Goal: Task Accomplishment & Management: Manage account settings

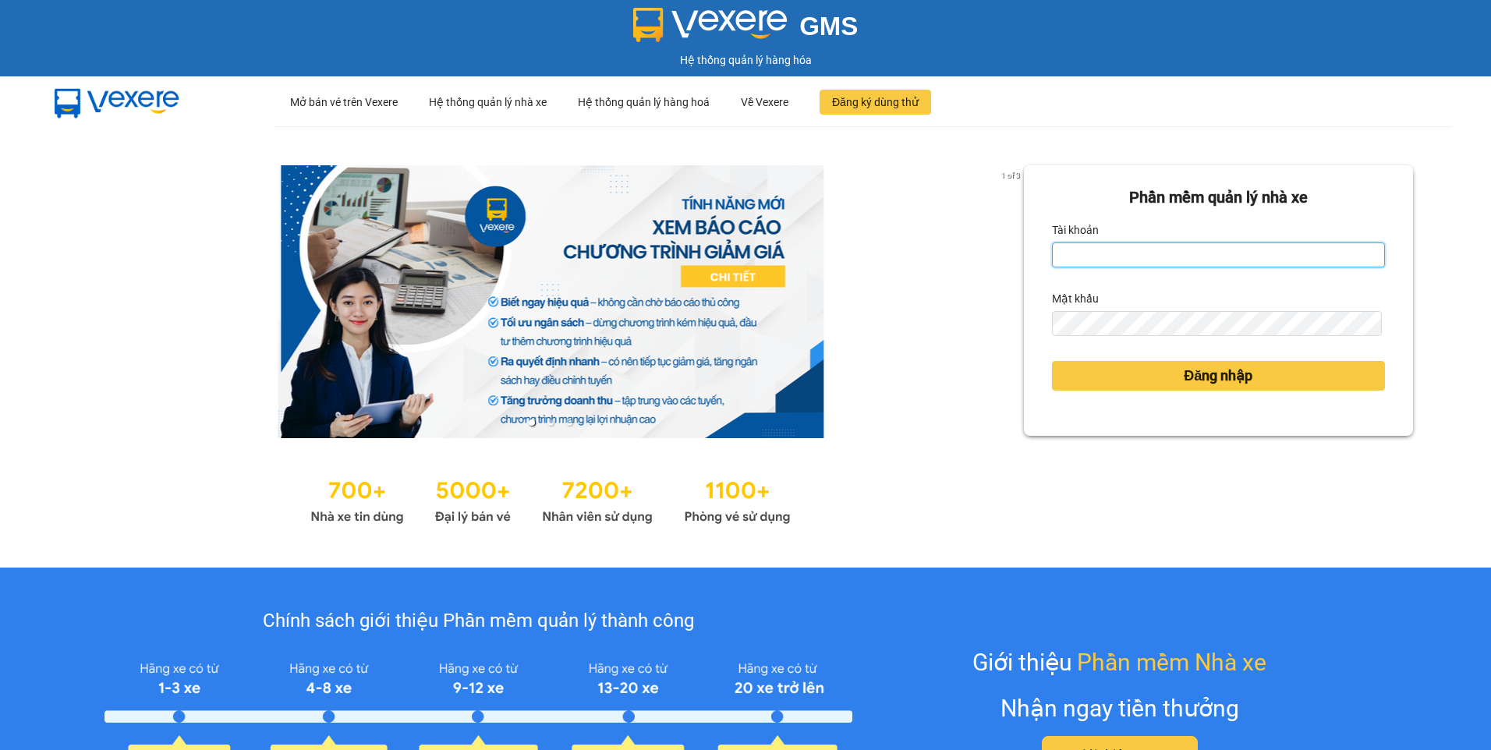
click at [1067, 260] on input "Tài khoản" at bounding box center [1218, 254] width 333 height 25
type input "ntdung.ducphatth"
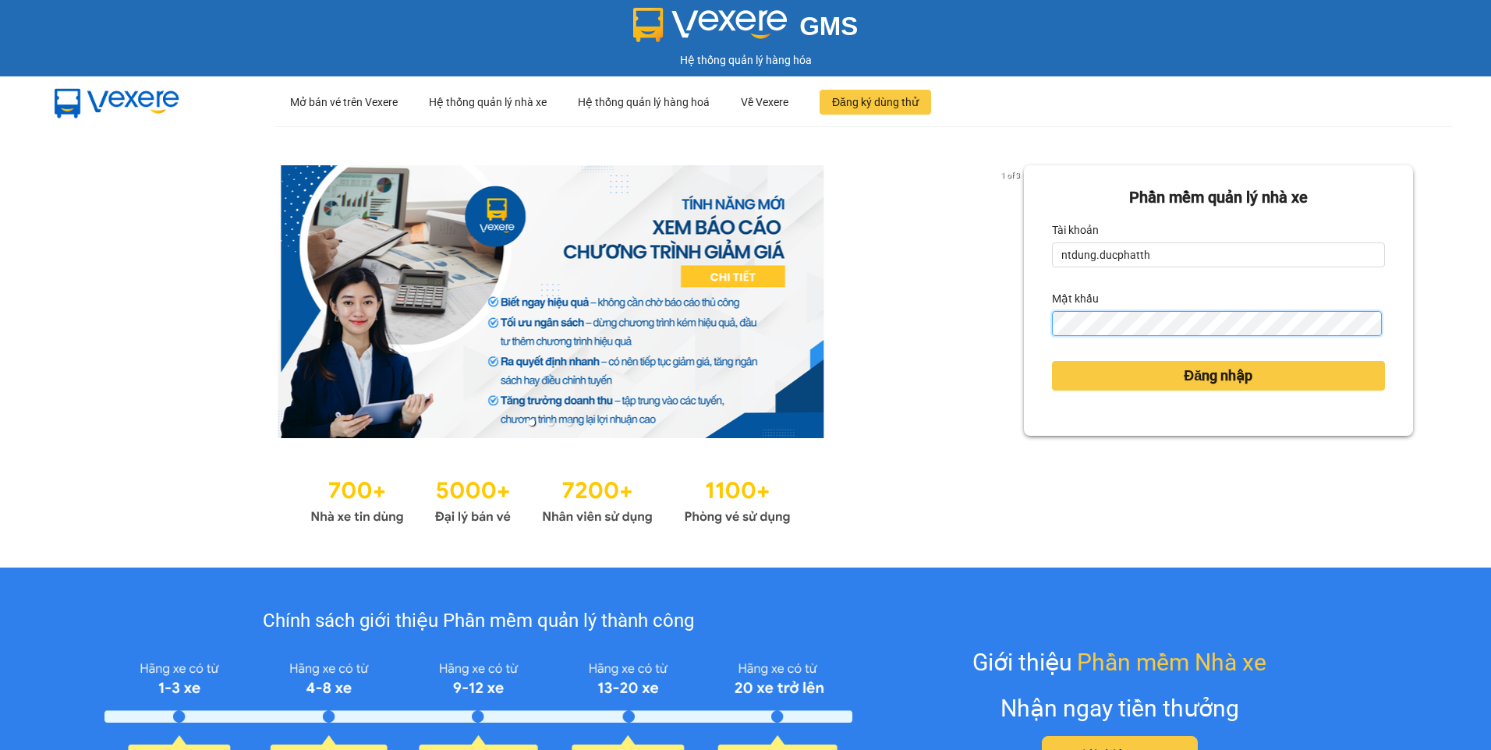
click at [1052, 361] on button "Đăng nhập" at bounding box center [1218, 376] width 333 height 30
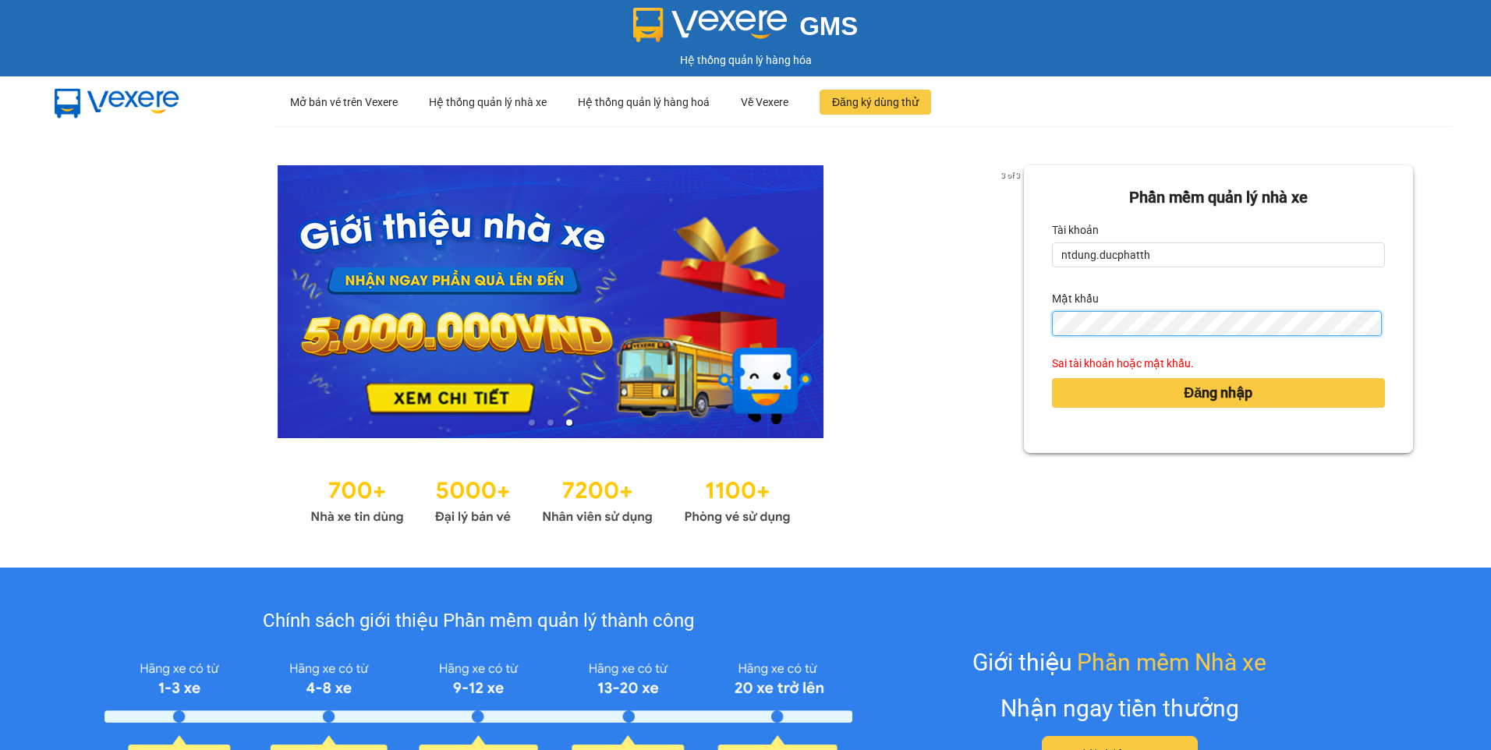
click at [1052, 378] on button "Đăng nhập" at bounding box center [1218, 393] width 333 height 30
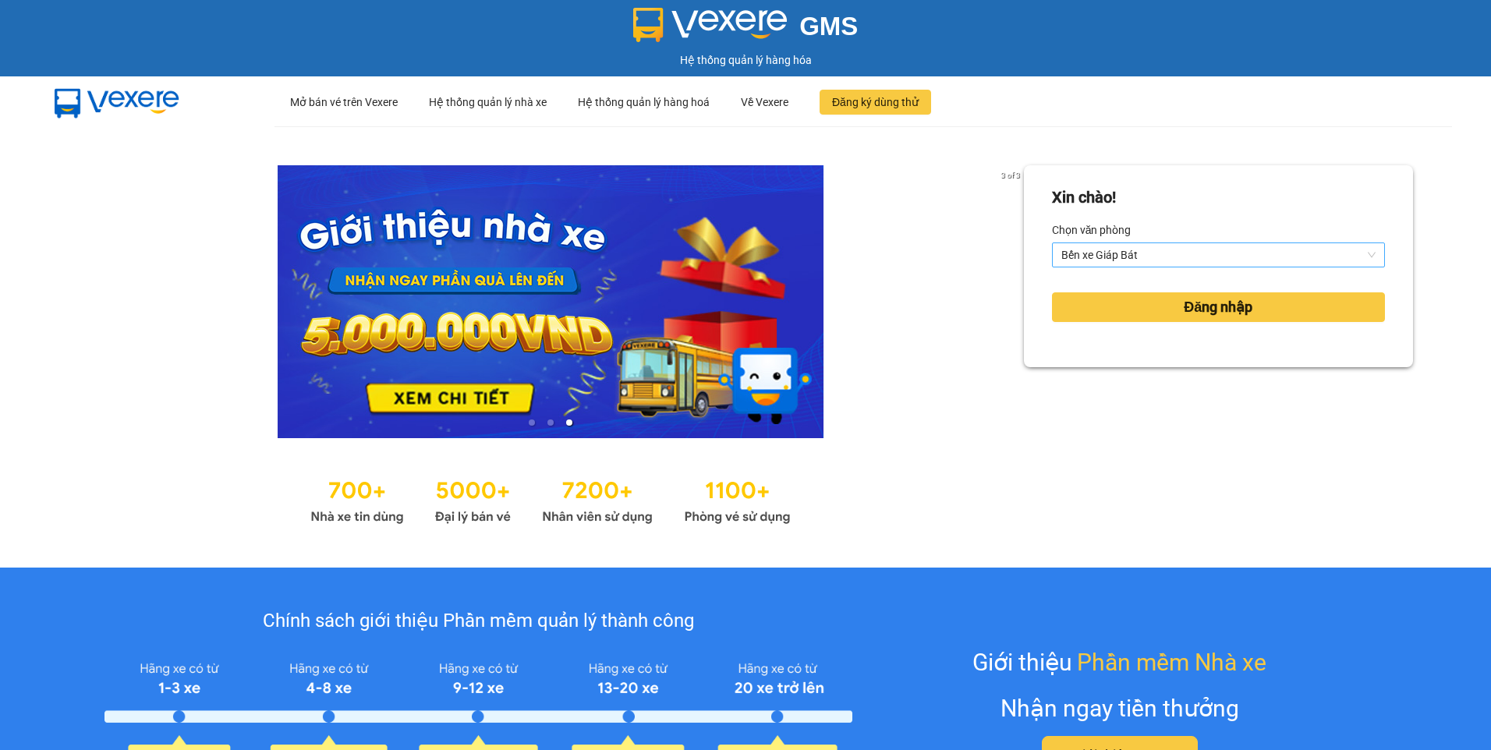
click at [1145, 263] on span "Bến xe Giáp Bát" at bounding box center [1218, 254] width 314 height 23
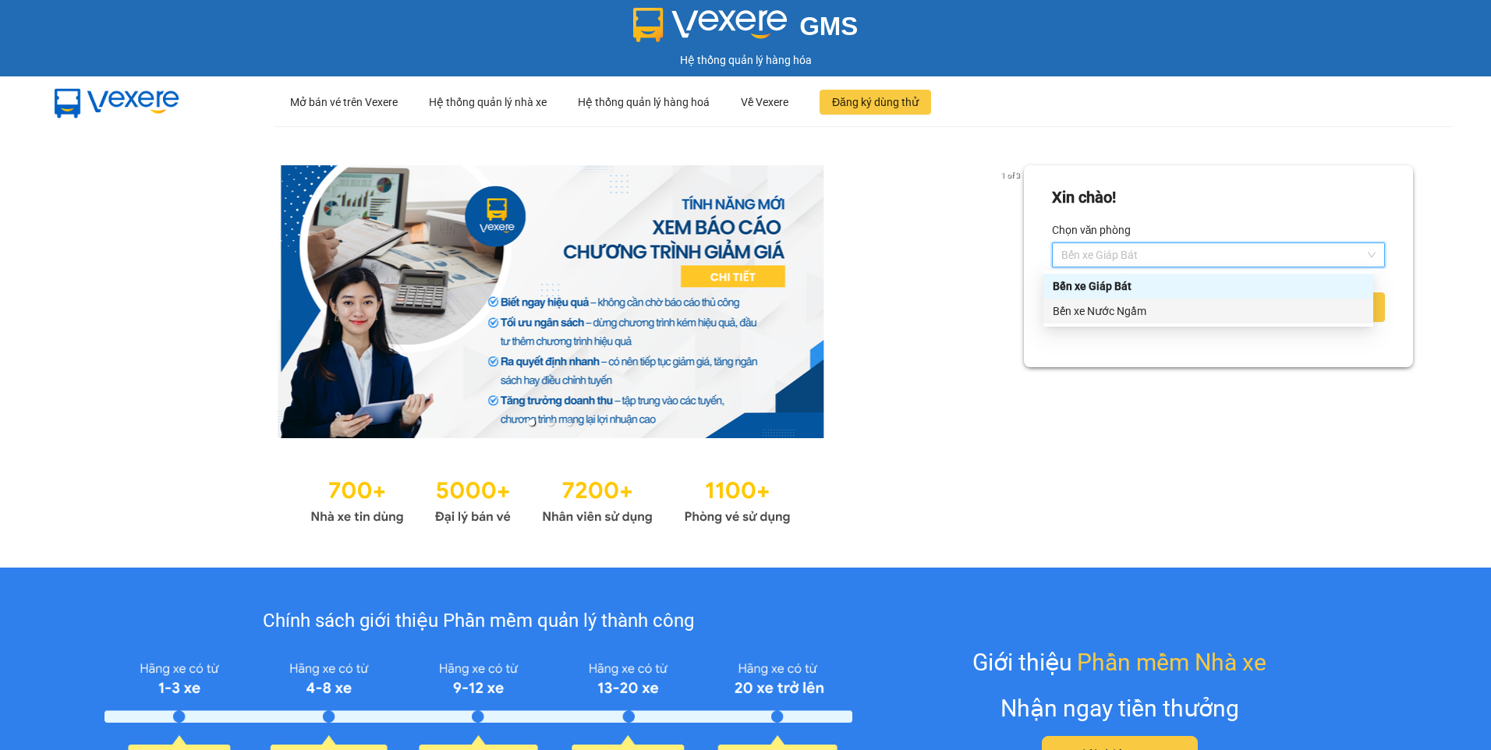
click at [1141, 309] on div "Bến xe Nước Ngầm" at bounding box center [1208, 311] width 311 height 17
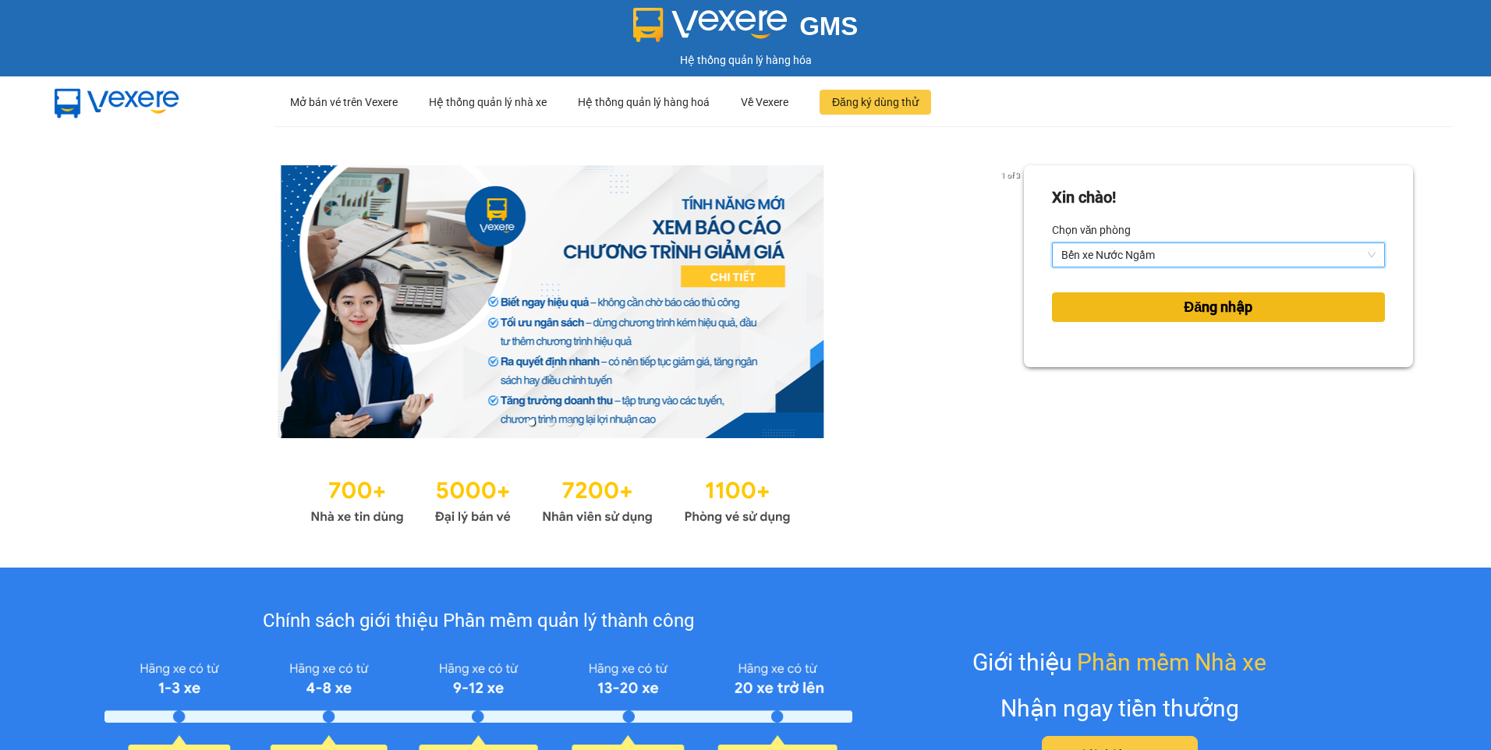
click at [1143, 301] on button "Đăng nhập" at bounding box center [1218, 307] width 333 height 30
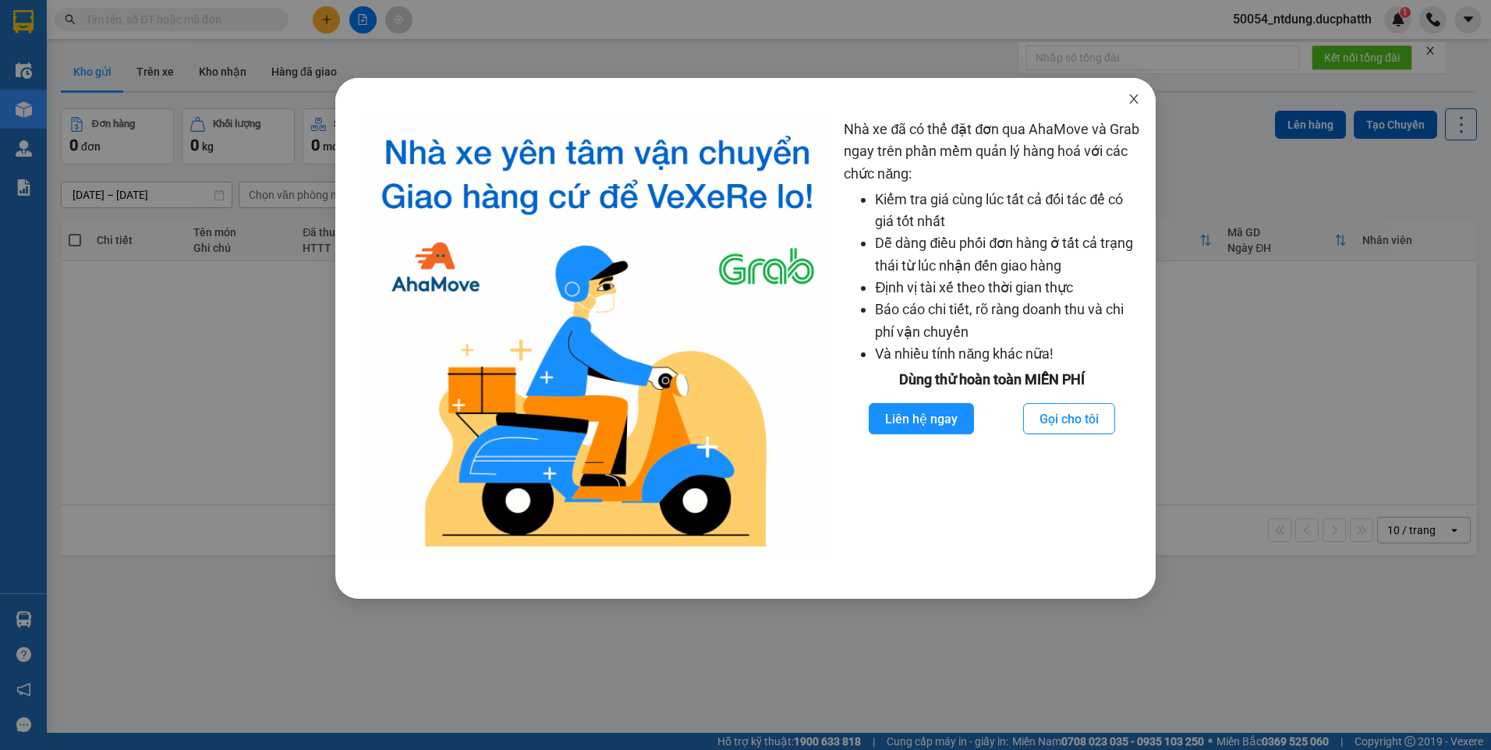
click at [1134, 96] on icon "close" at bounding box center [1133, 99] width 12 height 12
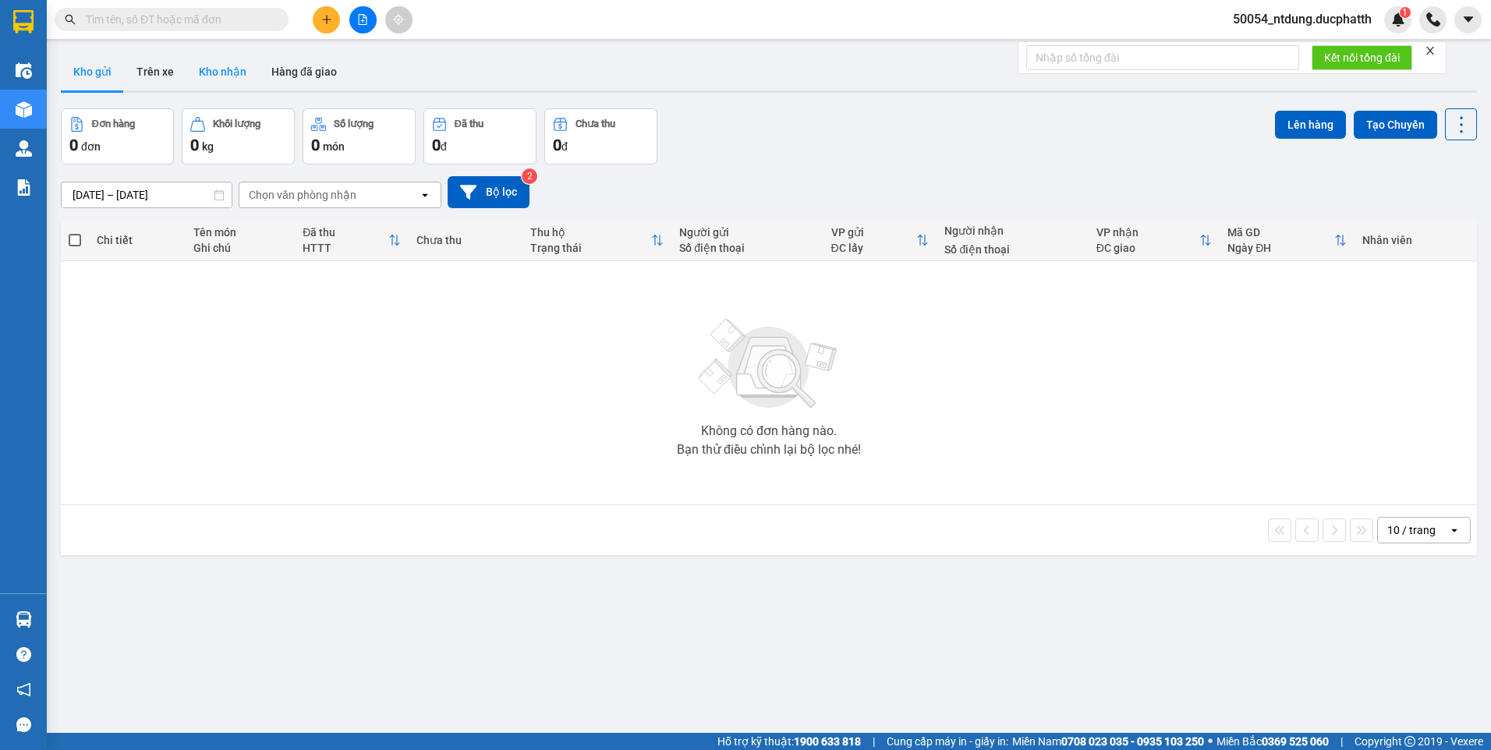
click at [226, 79] on button "Kho nhận" at bounding box center [222, 71] width 73 height 37
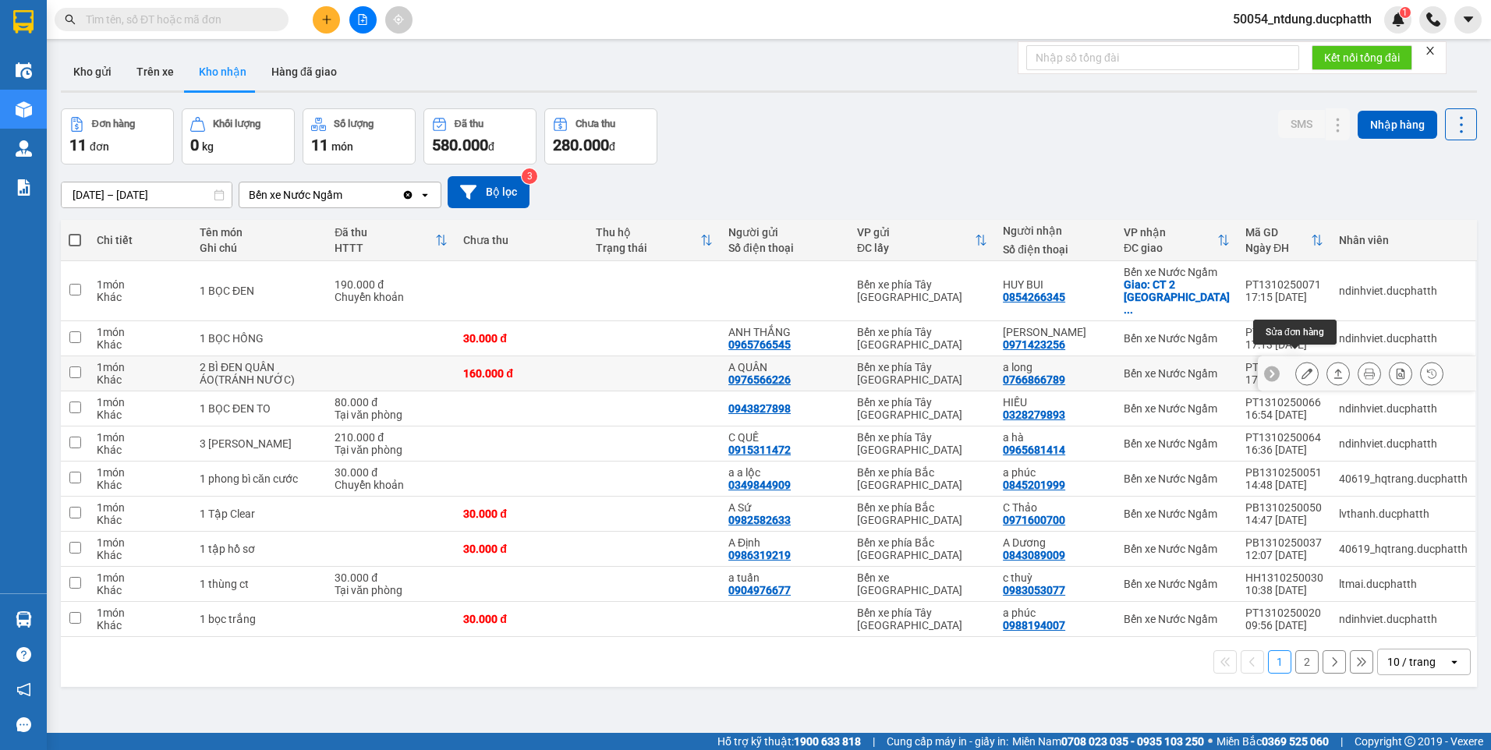
click at [1296, 369] on button at bounding box center [1307, 373] width 22 height 27
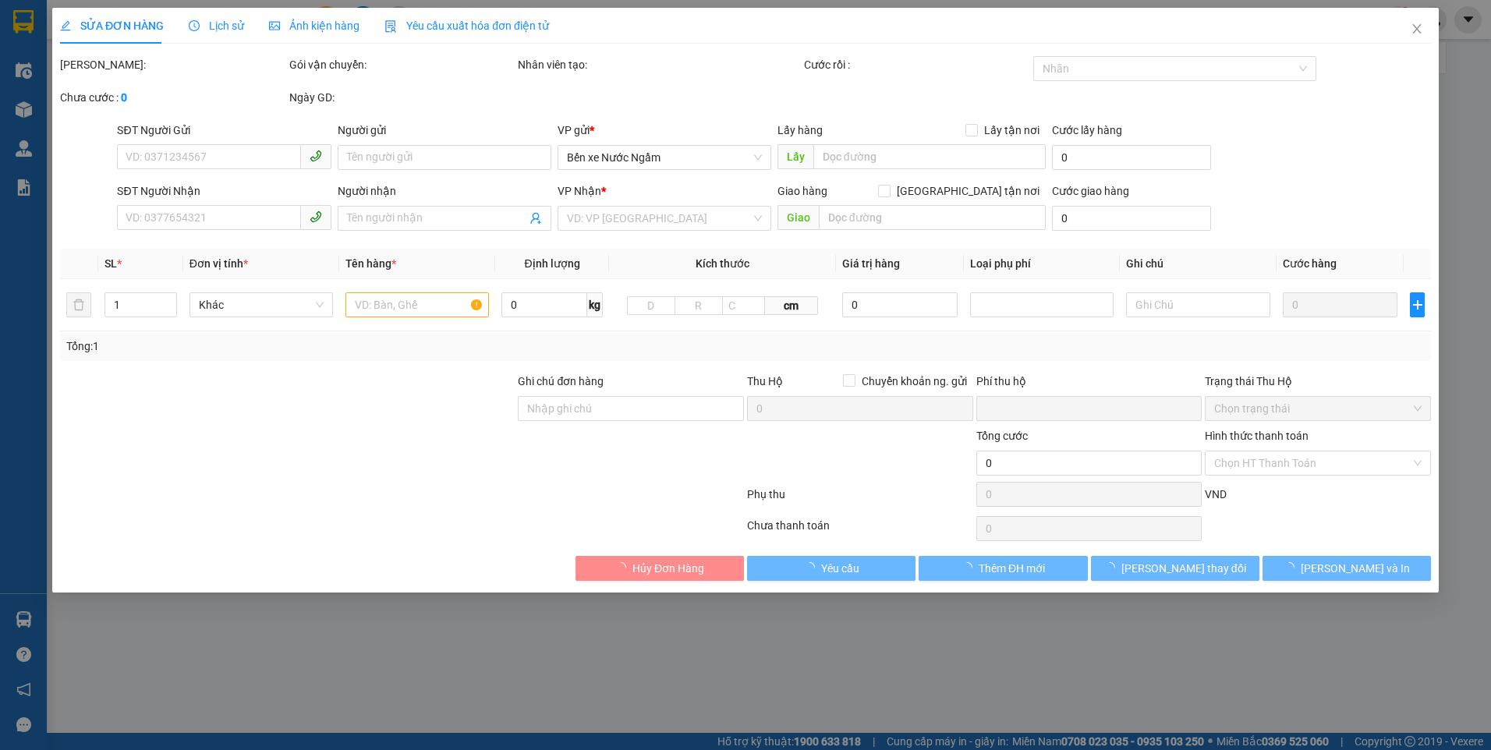
type input "0976566226"
type input "A QUÂN"
type input "0766866789"
type input "a long"
type input "0"
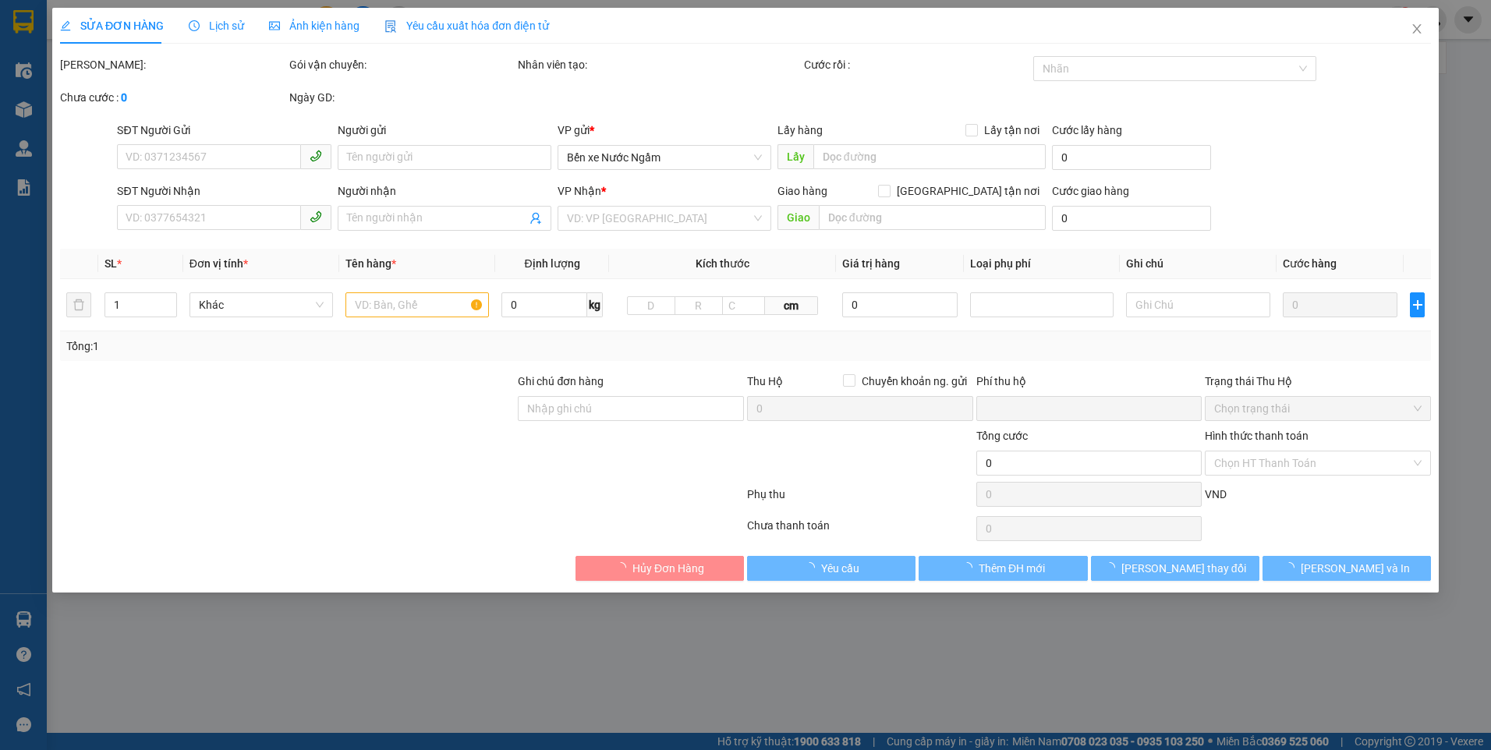
type input "160.000"
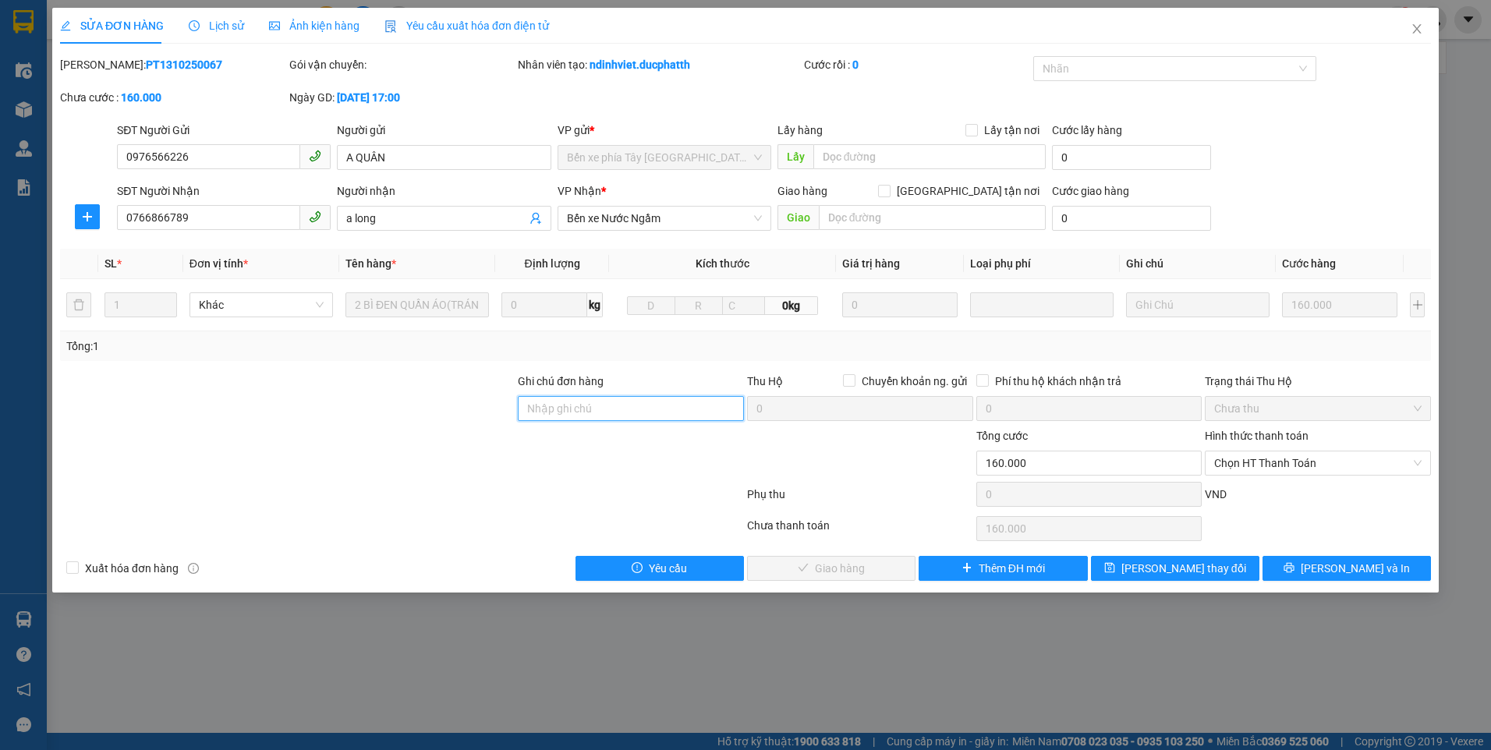
click at [582, 407] on input "Ghi chú đơn hàng" at bounding box center [631, 408] width 226 height 25
type input "ck 13/10 la van long 21:37"
drag, startPoint x: 799, startPoint y: 444, endPoint x: 1318, endPoint y: 468, distance: 519.0
click at [1318, 468] on span "Chọn HT Thanh Toán" at bounding box center [1317, 462] width 207 height 23
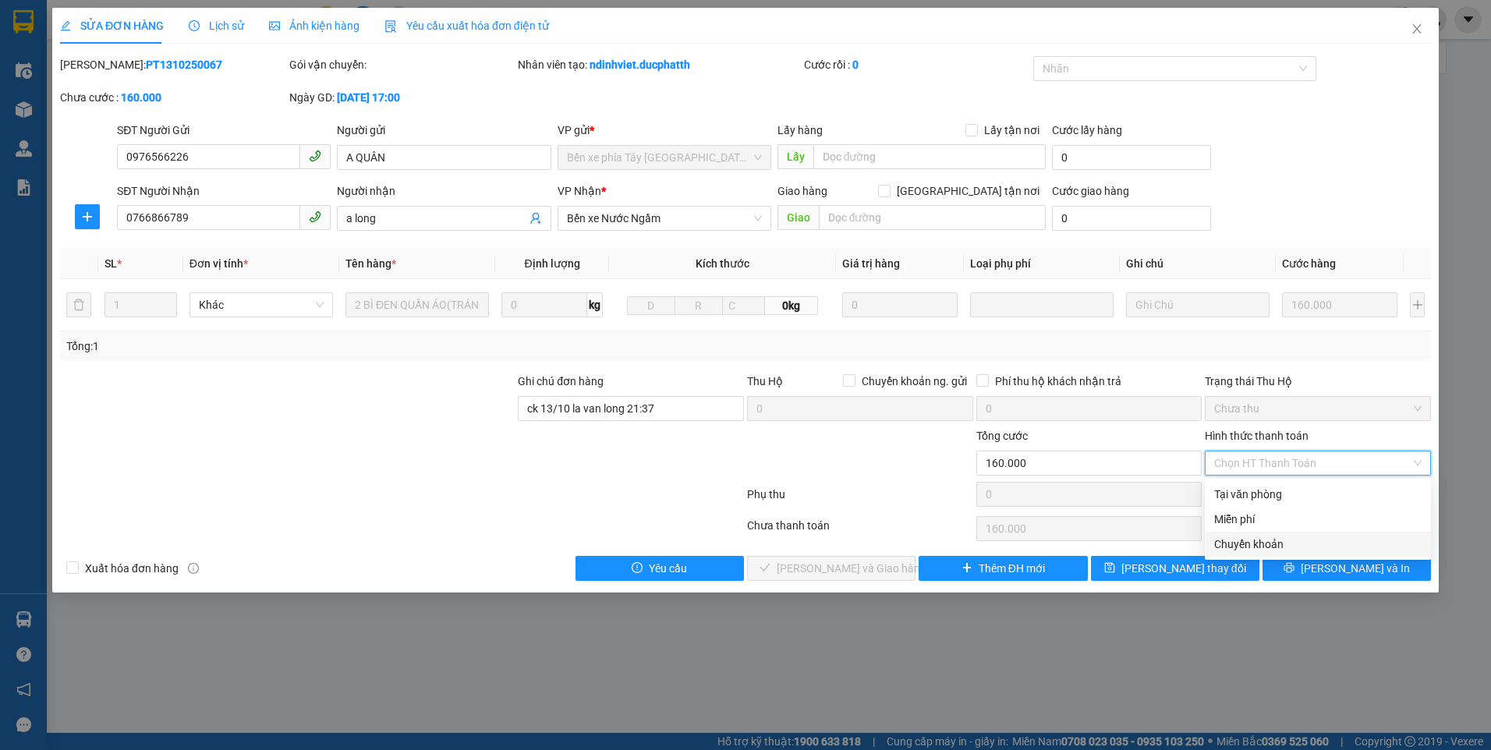
click at [1286, 539] on div "Chuyển khoản" at bounding box center [1317, 544] width 207 height 17
type input "0"
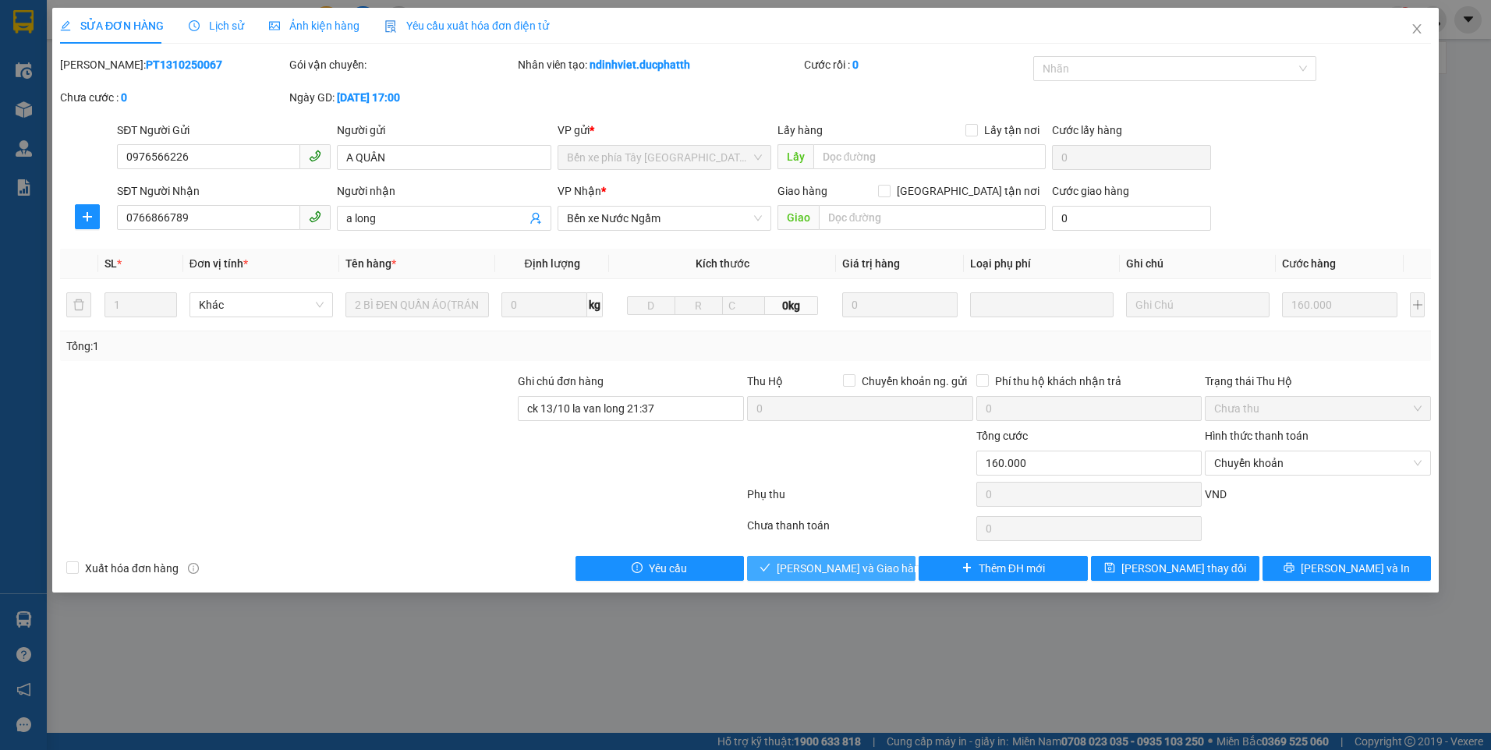
click at [907, 565] on button "[PERSON_NAME] và Giao hàng" at bounding box center [831, 568] width 168 height 25
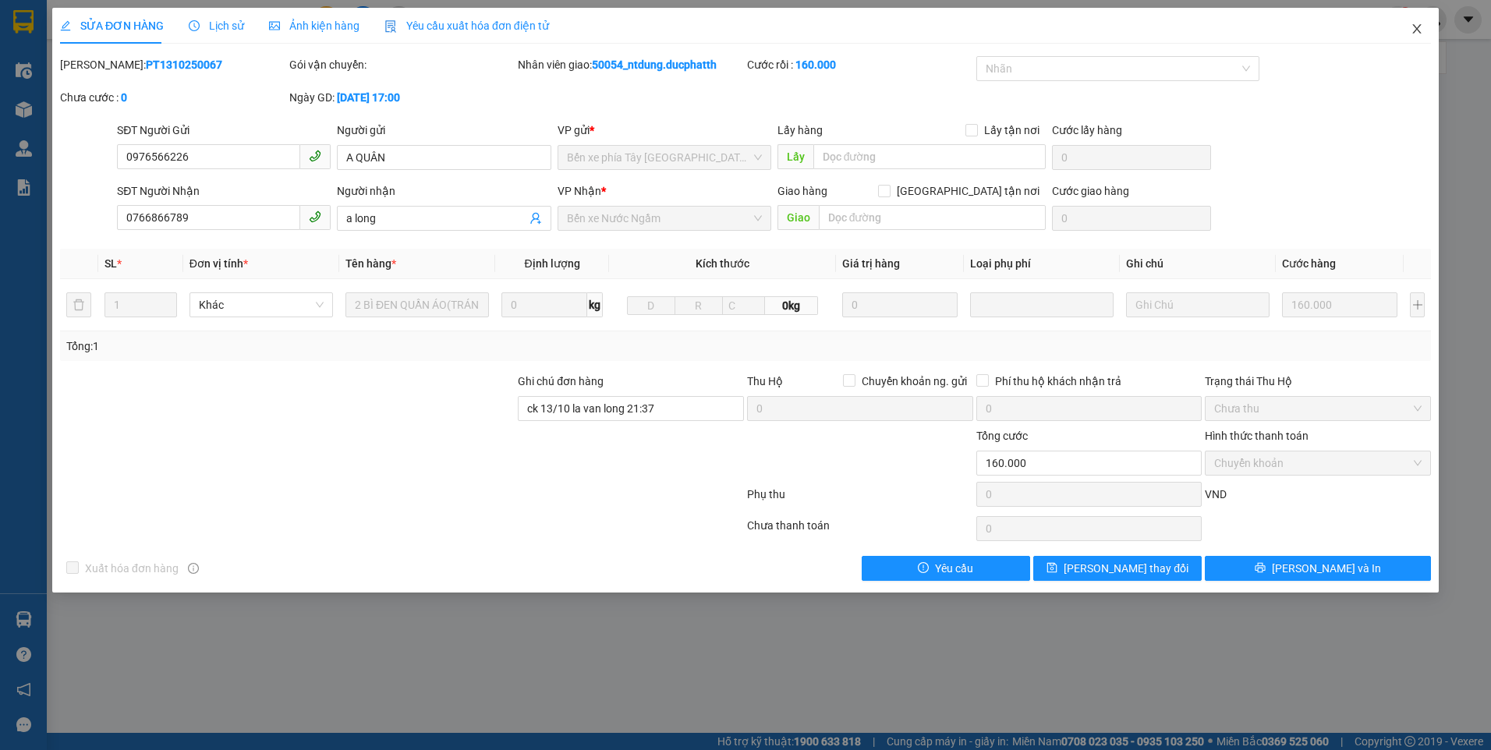
click at [1410, 24] on icon "close" at bounding box center [1416, 29] width 12 height 12
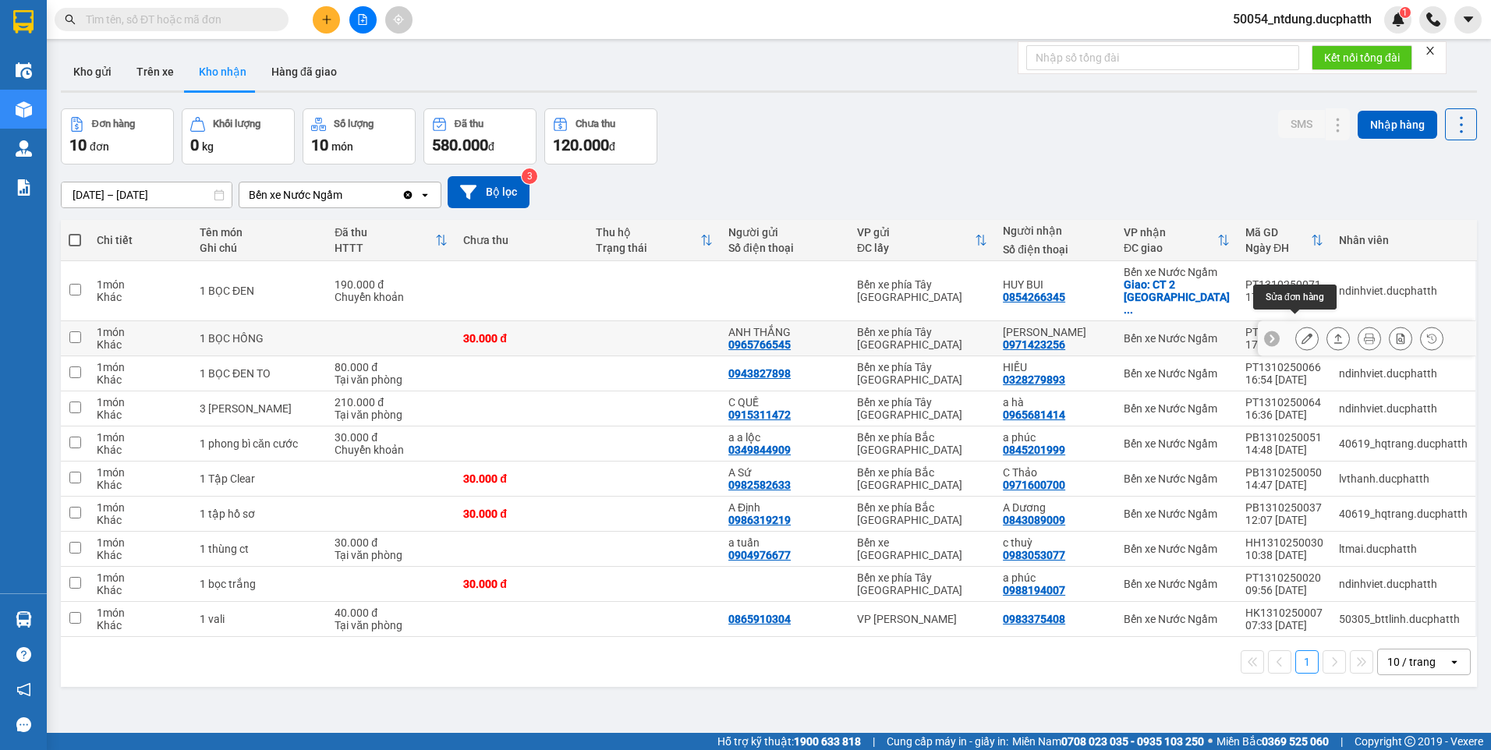
click at [1296, 325] on button at bounding box center [1307, 338] width 22 height 27
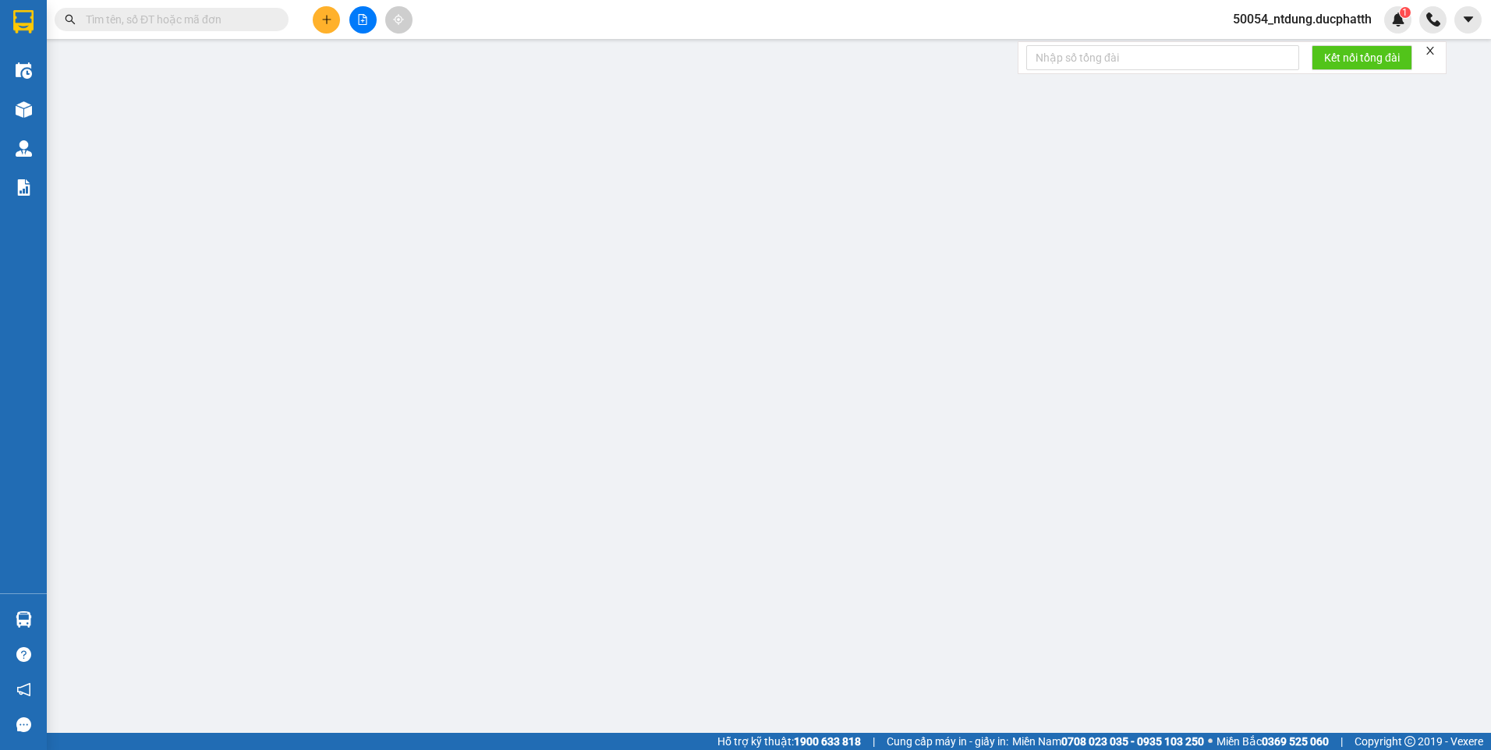
type input "0965766545"
type input "ANH THẮNG"
type input "0971423256"
type input "[PERSON_NAME]"
type input "0"
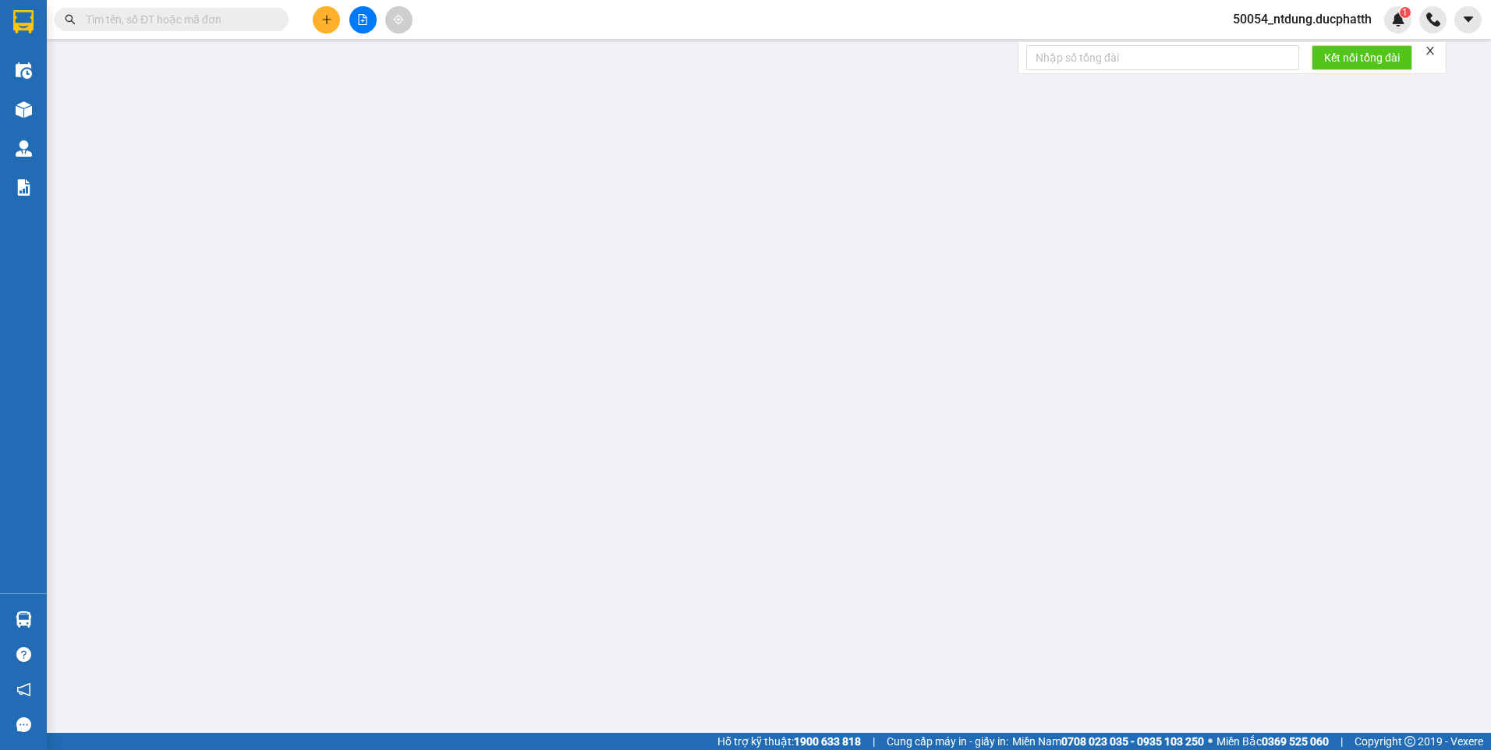
type input "30.000"
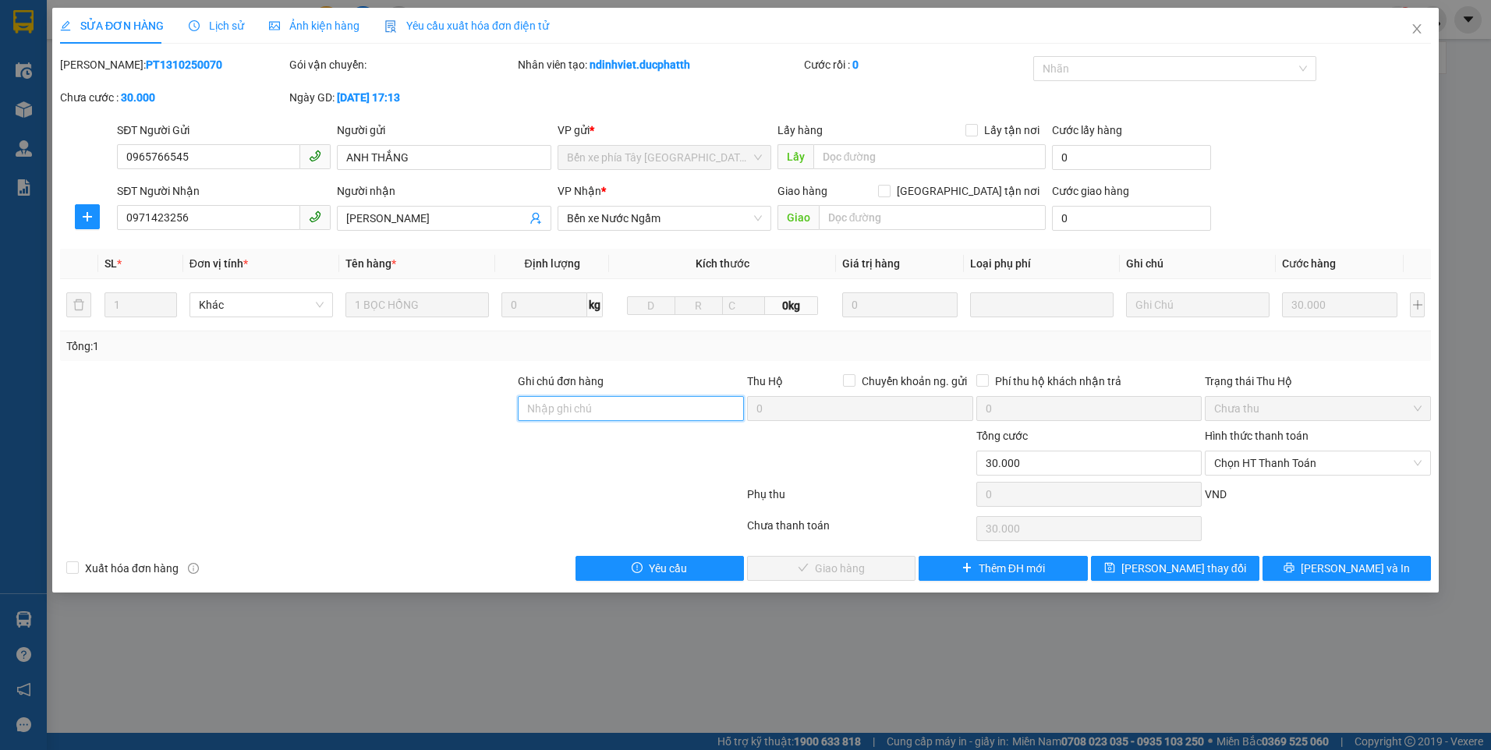
click at [586, 407] on input "Ghi chú đơn hàng" at bounding box center [631, 408] width 226 height 25
click at [1277, 462] on span "Chọn HT Thanh Toán" at bounding box center [1317, 462] width 207 height 23
type input "ck [DATE] 20:42 [PERSON_NAME]"
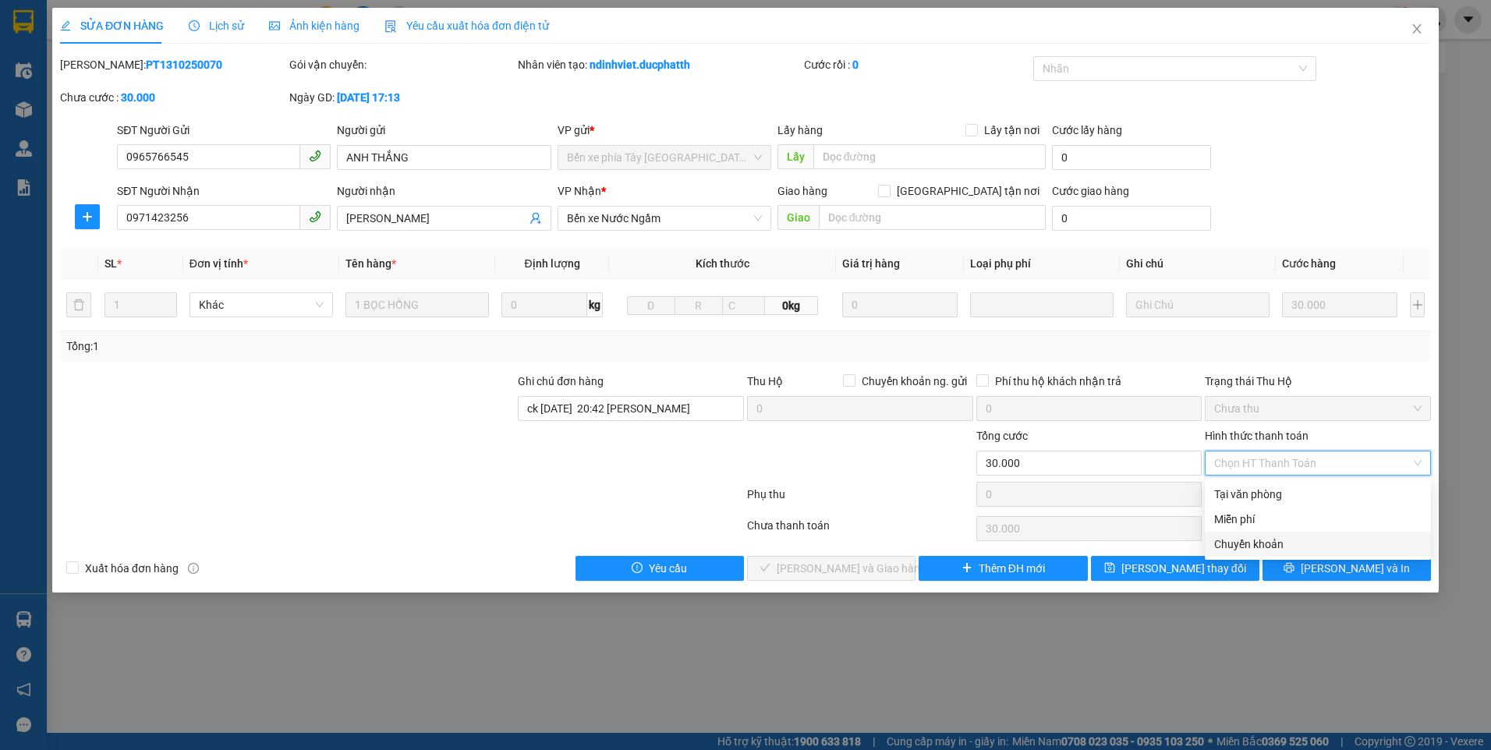
click at [1278, 543] on div "Chuyển khoản" at bounding box center [1317, 544] width 207 height 17
type input "0"
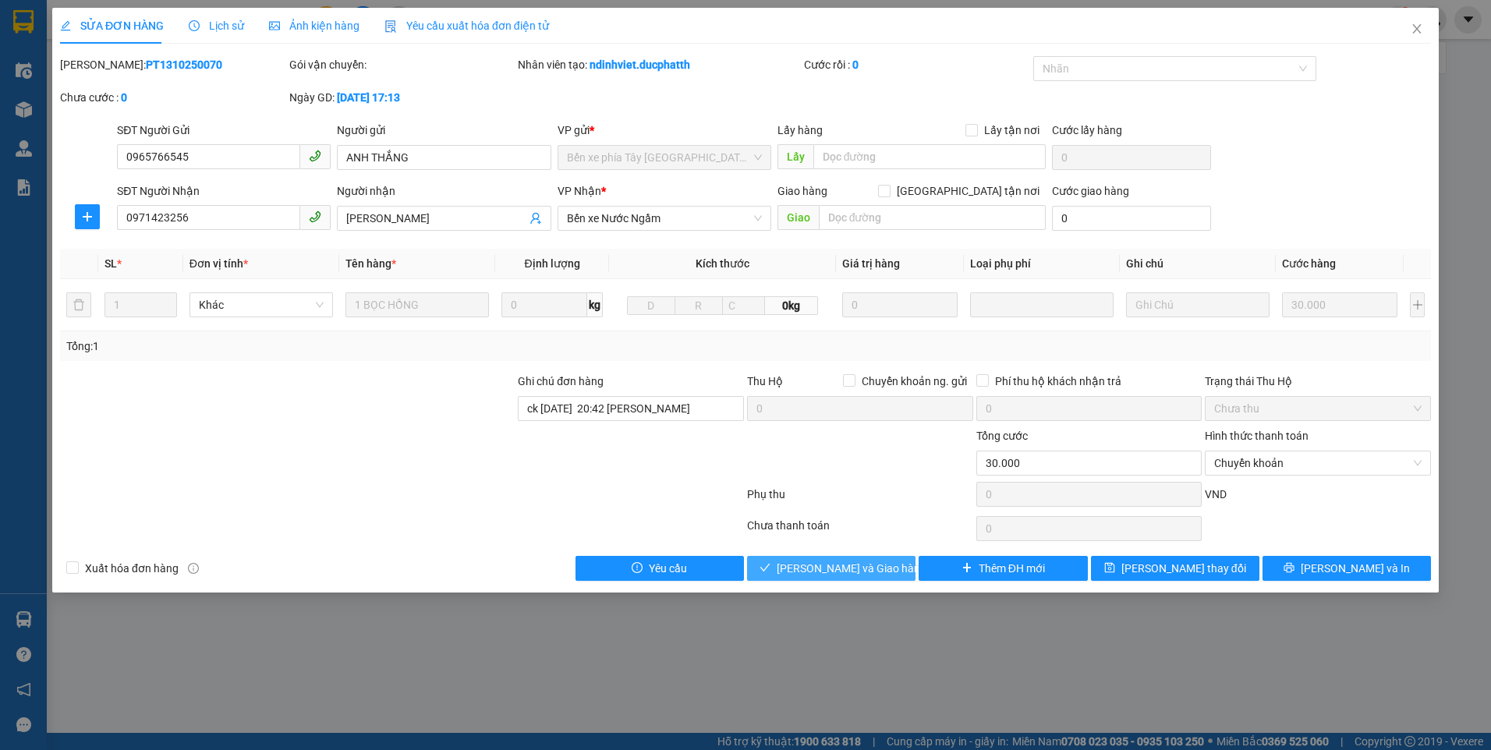
click at [792, 576] on button "[PERSON_NAME] và Giao hàng" at bounding box center [831, 568] width 168 height 25
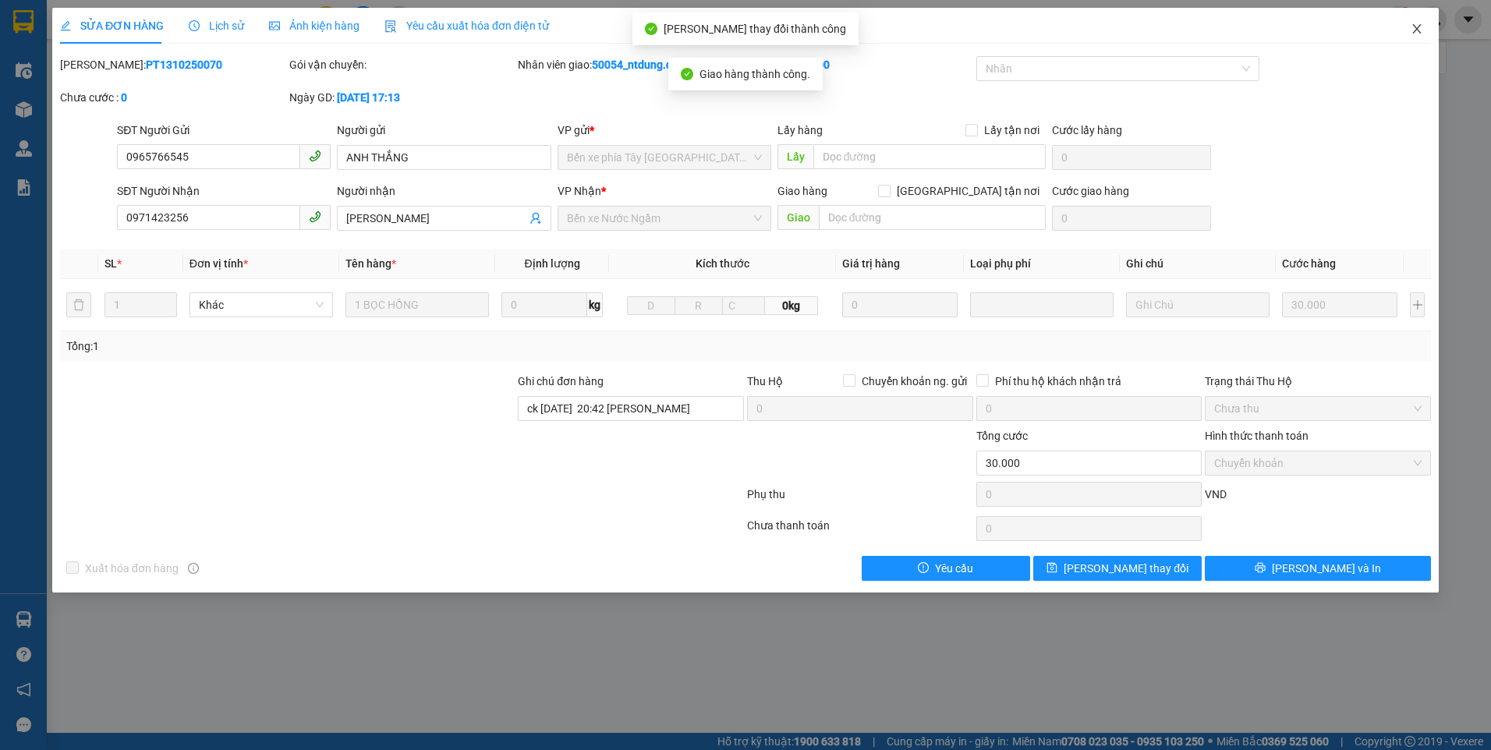
click at [1413, 26] on icon "close" at bounding box center [1416, 28] width 9 height 9
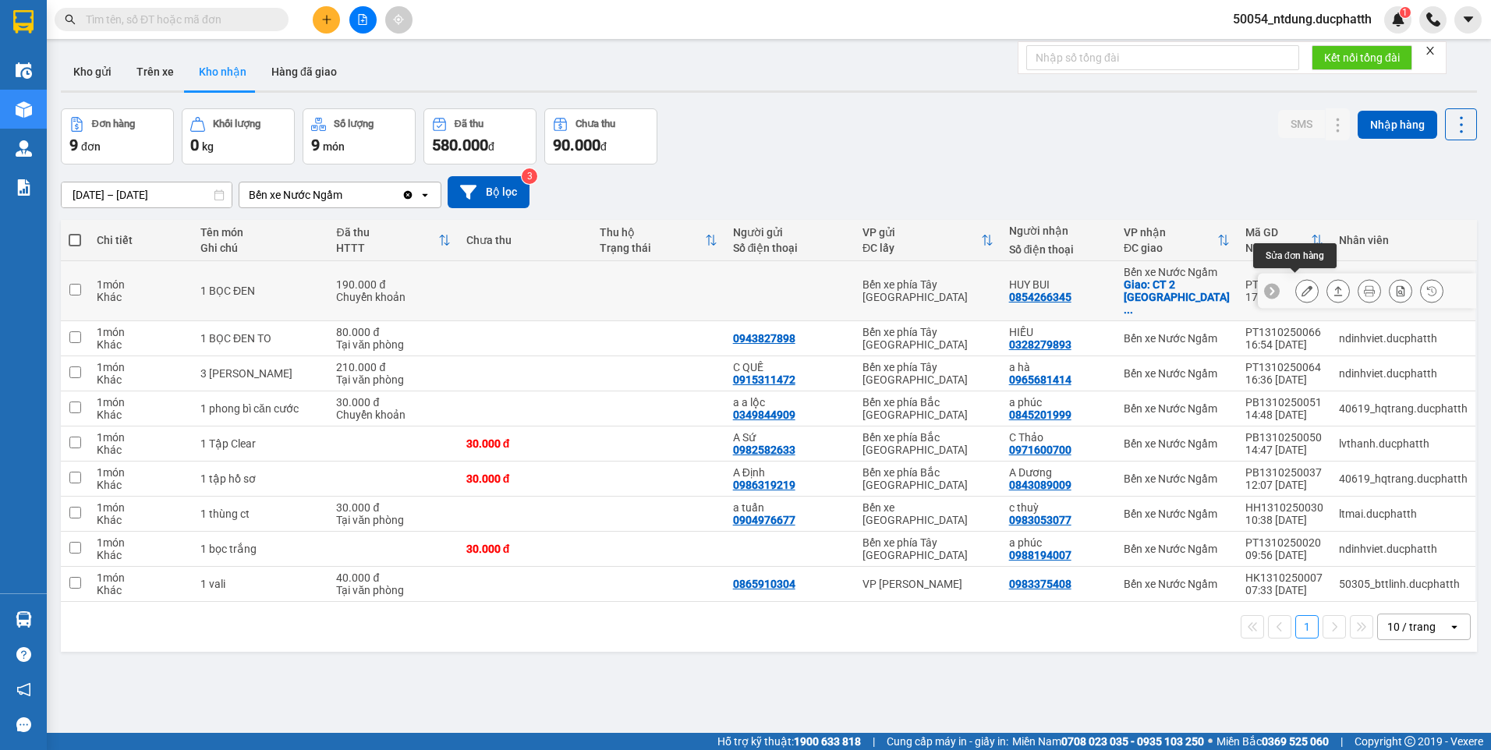
click at [1301, 285] on icon at bounding box center [1306, 290] width 11 height 11
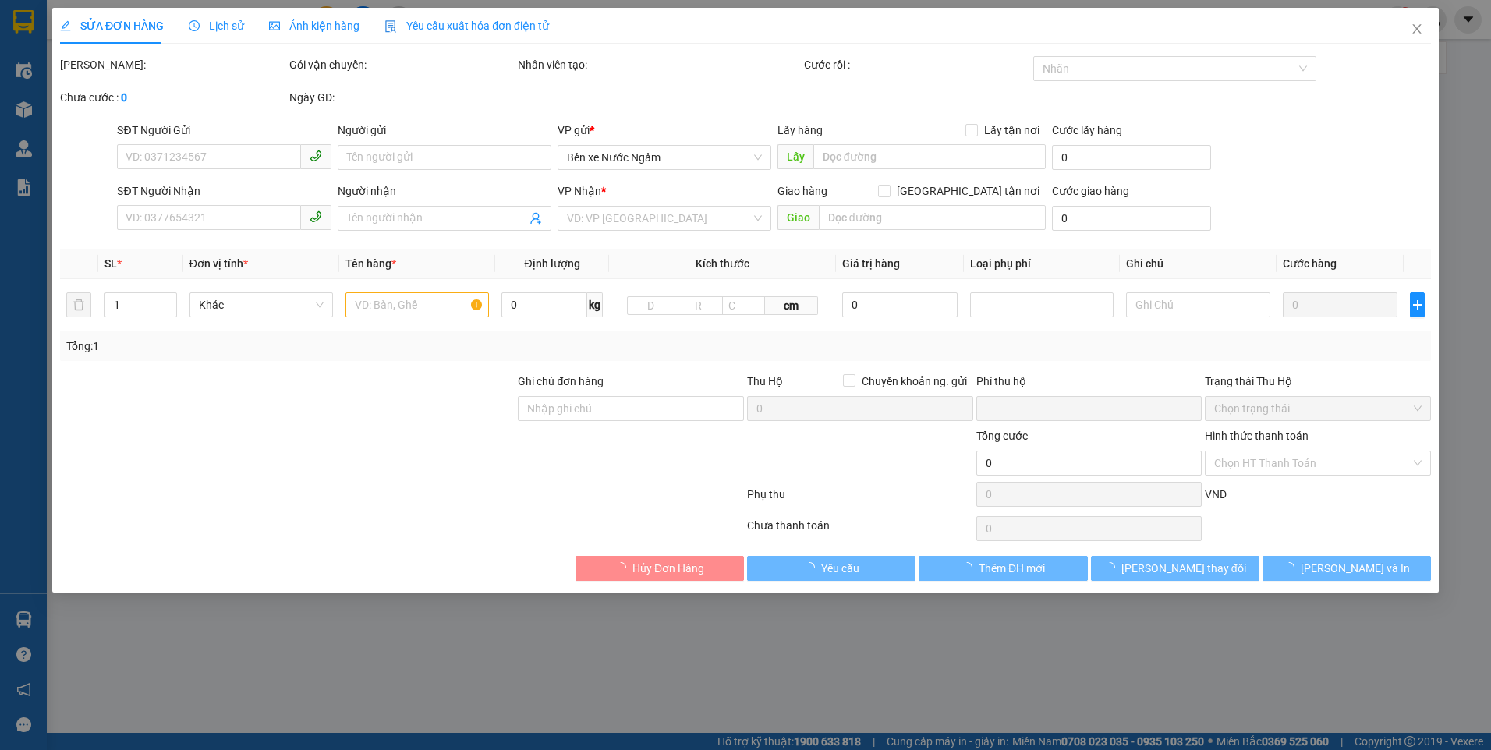
type input "0854266345"
type input "HUY BUI"
checkbox input "true"
type input "CT 2 [GEOGRAPHIC_DATA] NÔI"
type input "GỬI TT CK [DATE] 17H16 LE VAN KHANH VIETIN"
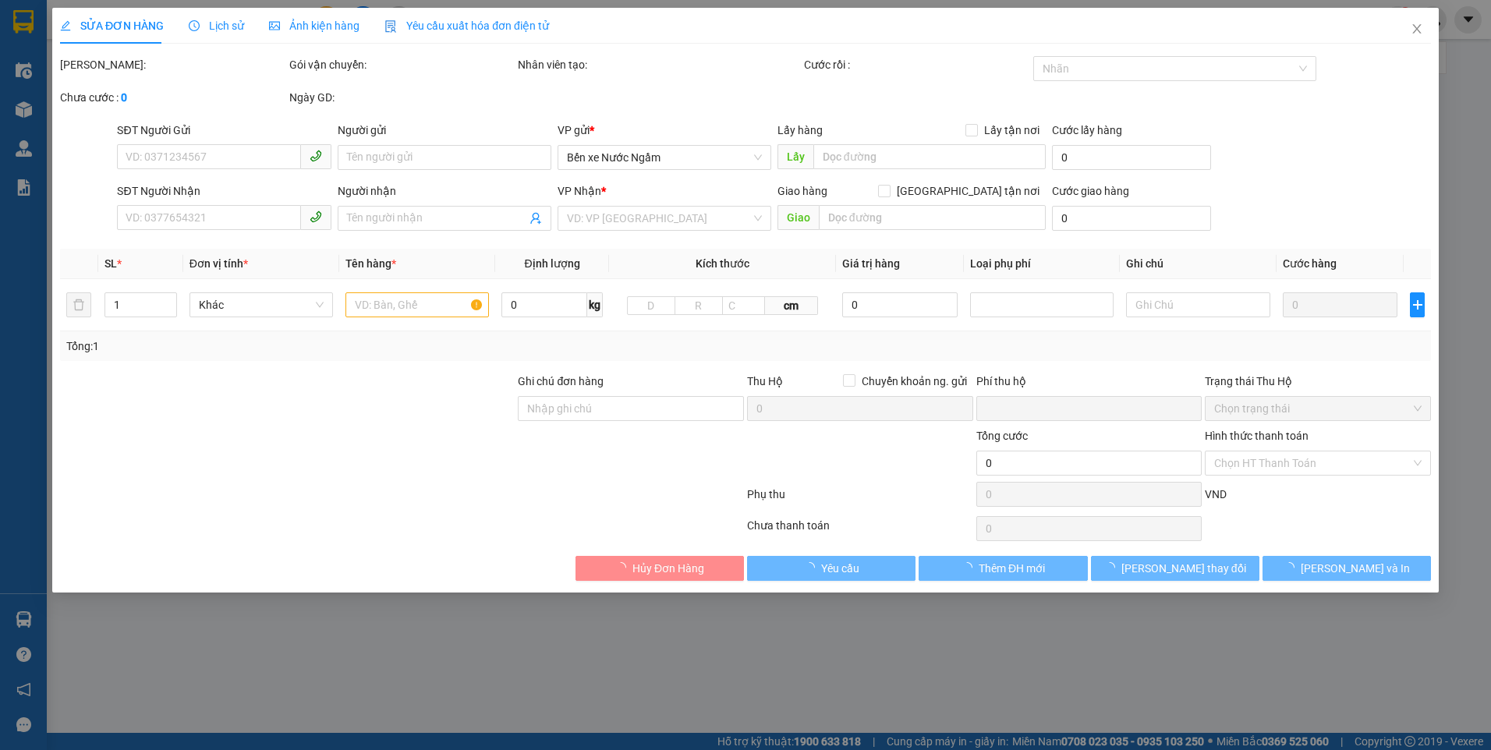
type input "0"
type input "190.000"
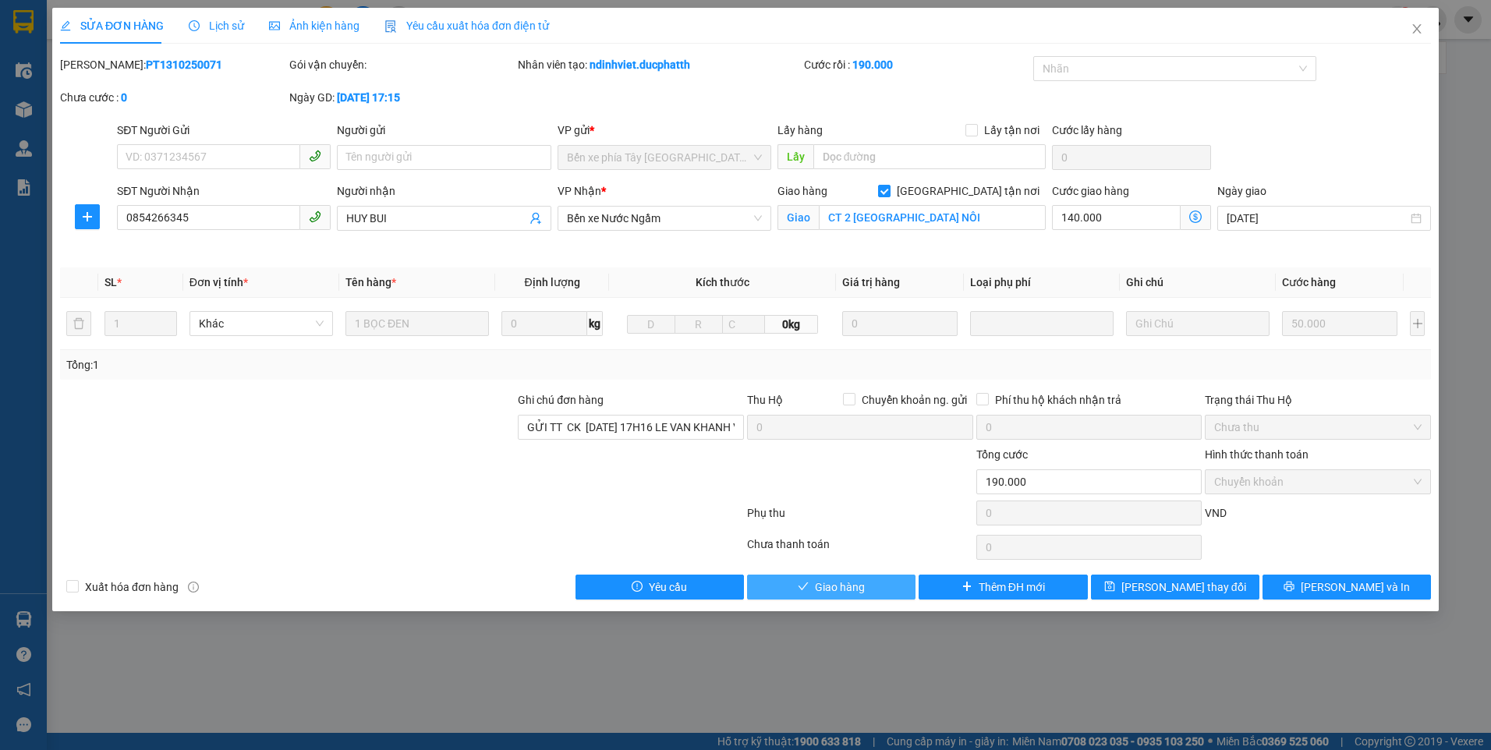
click at [850, 586] on span "Giao hàng" at bounding box center [840, 587] width 50 height 17
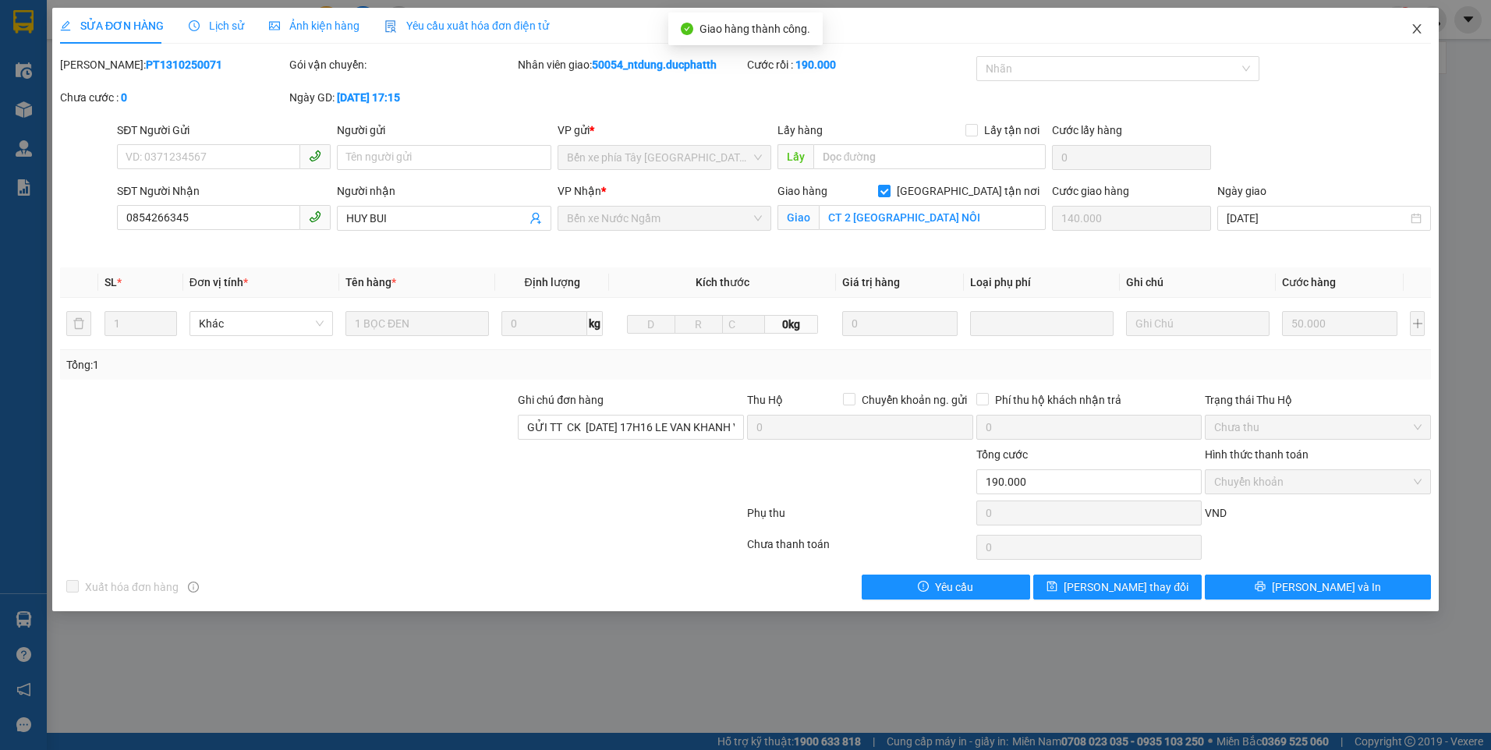
click at [1411, 30] on icon "close" at bounding box center [1416, 29] width 12 height 12
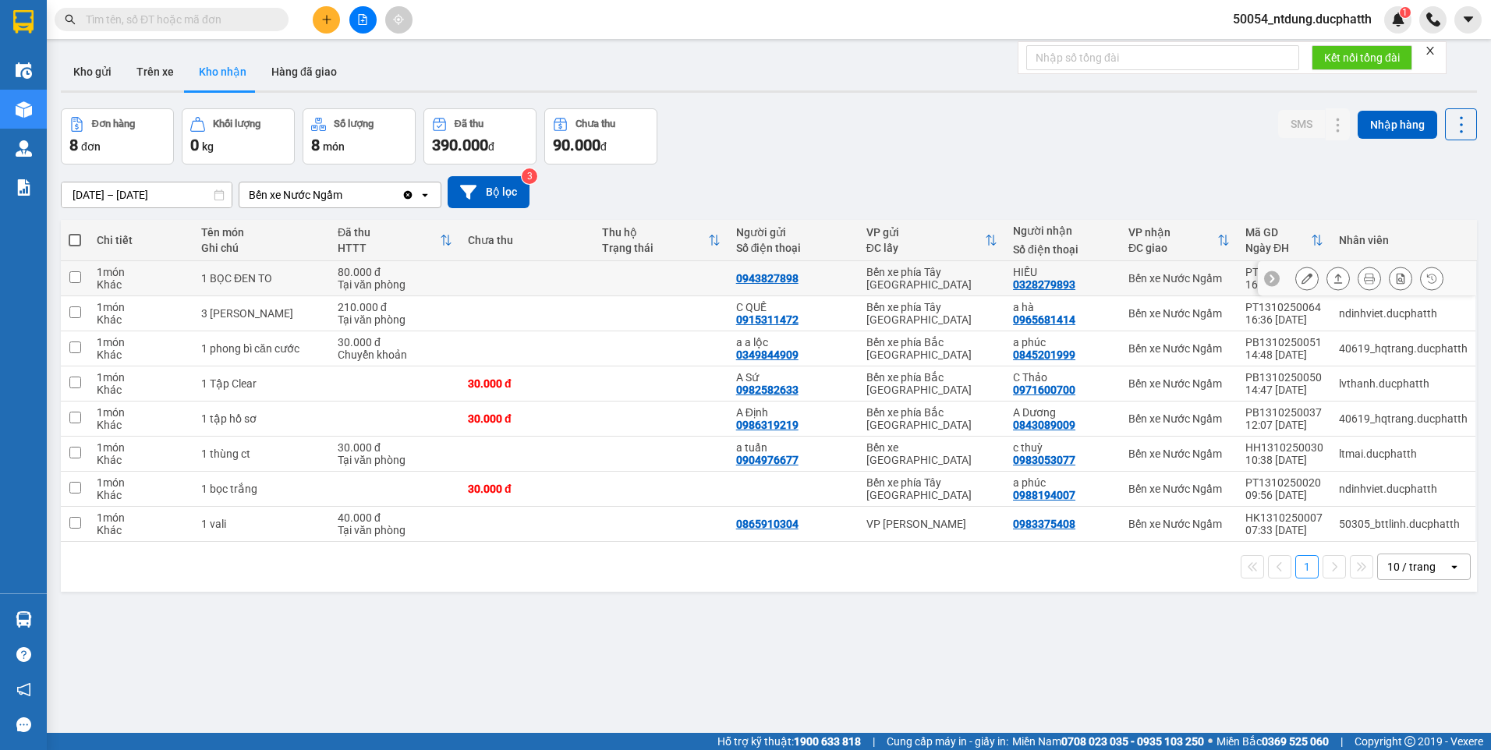
click at [1332, 280] on icon at bounding box center [1337, 278] width 11 height 11
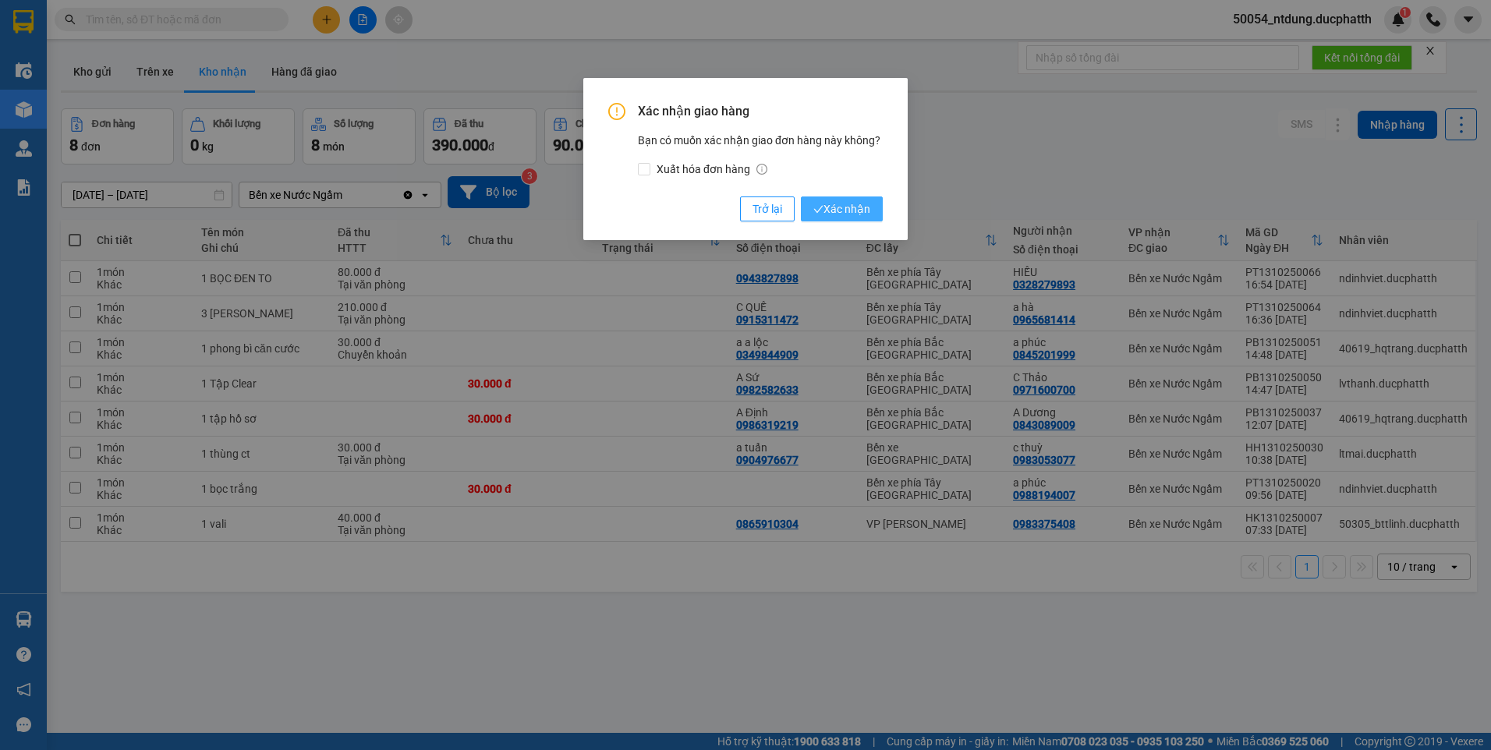
click at [859, 214] on span "Xác nhận" at bounding box center [841, 208] width 57 height 17
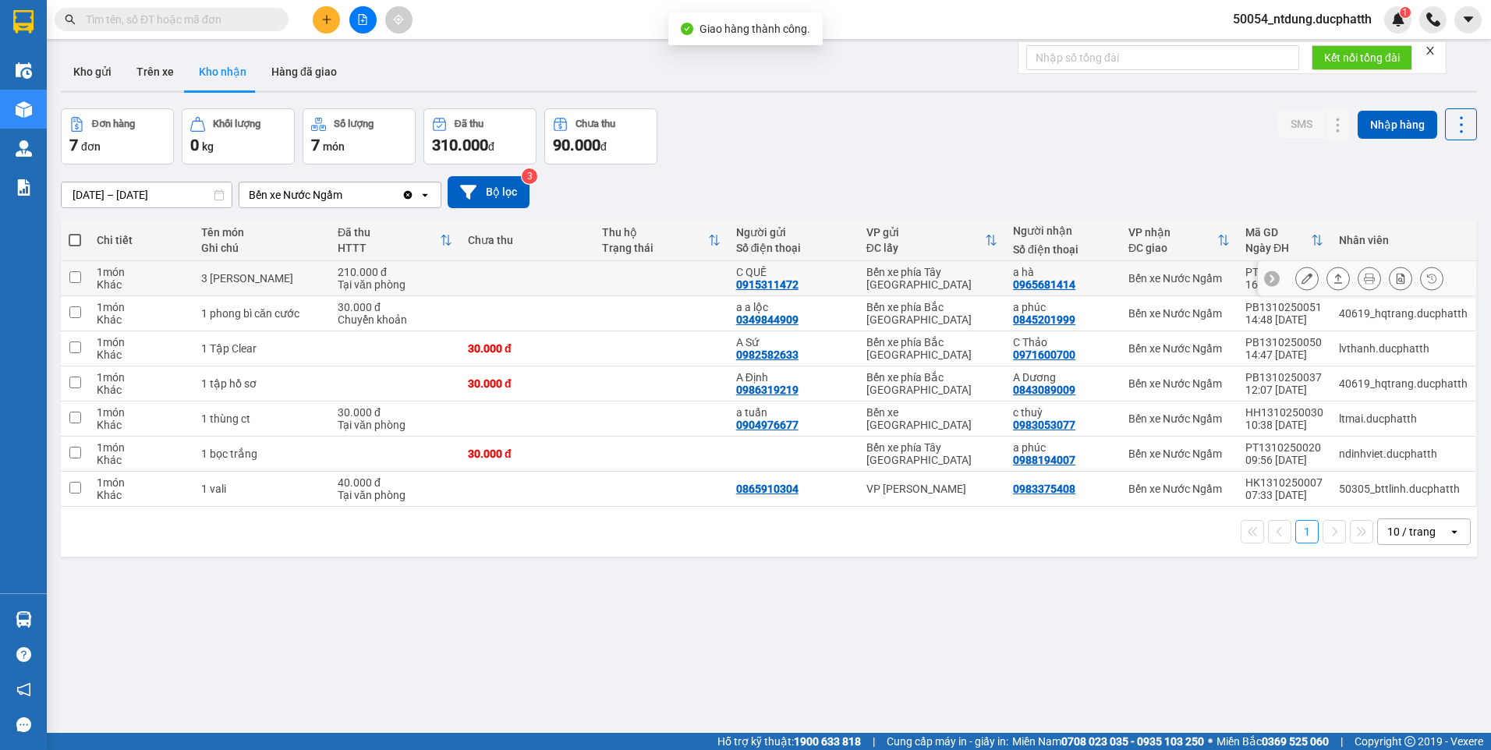
click at [1332, 278] on icon at bounding box center [1337, 278] width 11 height 11
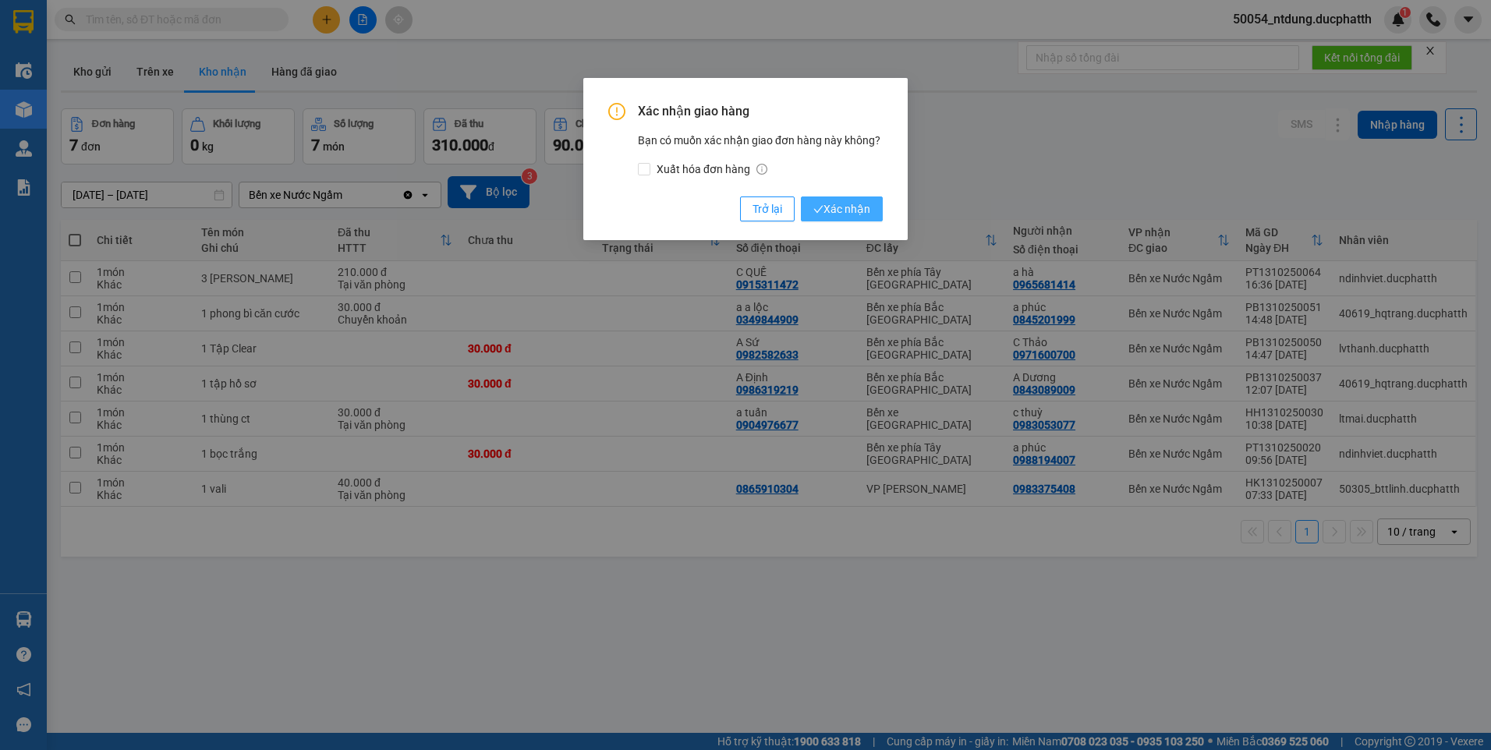
click at [870, 217] on button "Xác nhận" at bounding box center [842, 208] width 82 height 25
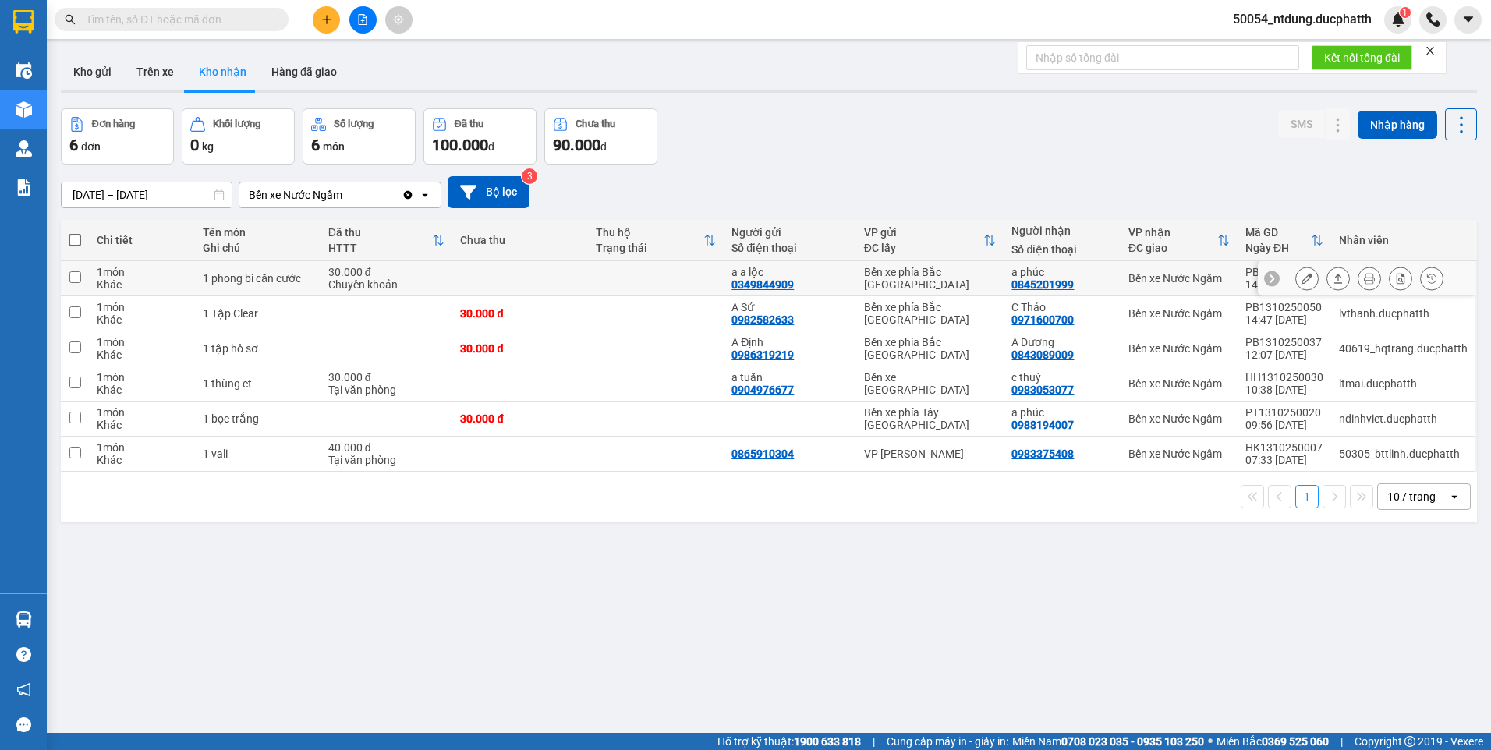
click at [1426, 281] on icon at bounding box center [1431, 278] width 11 height 11
